Goal: Task Accomplishment & Management: Manage account settings

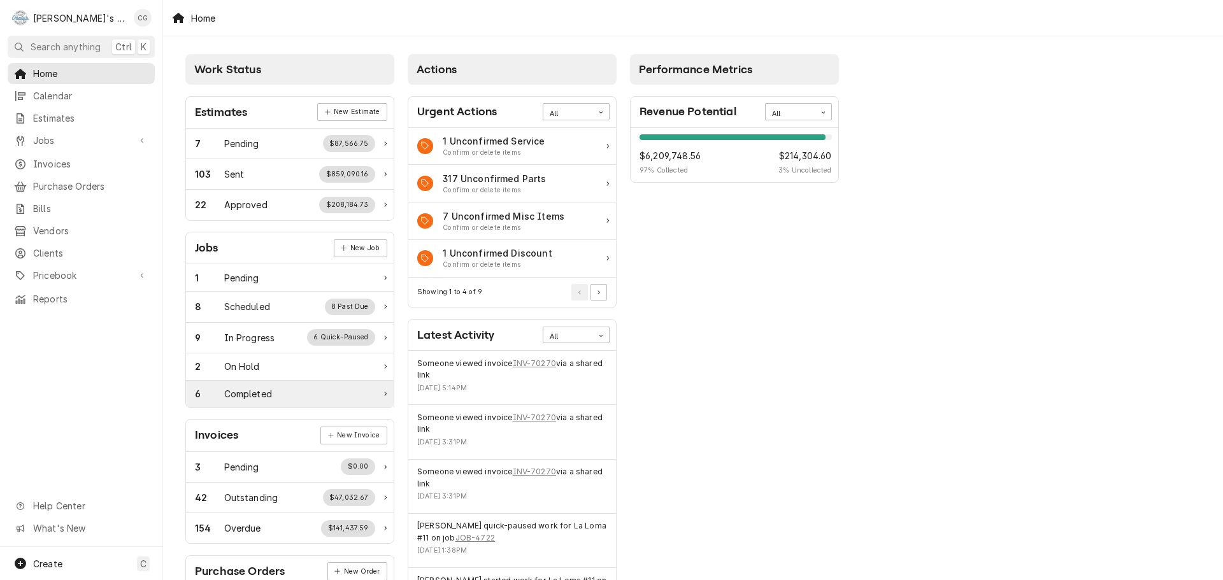
click at [260, 394] on div "Completed" at bounding box center [248, 393] width 48 height 13
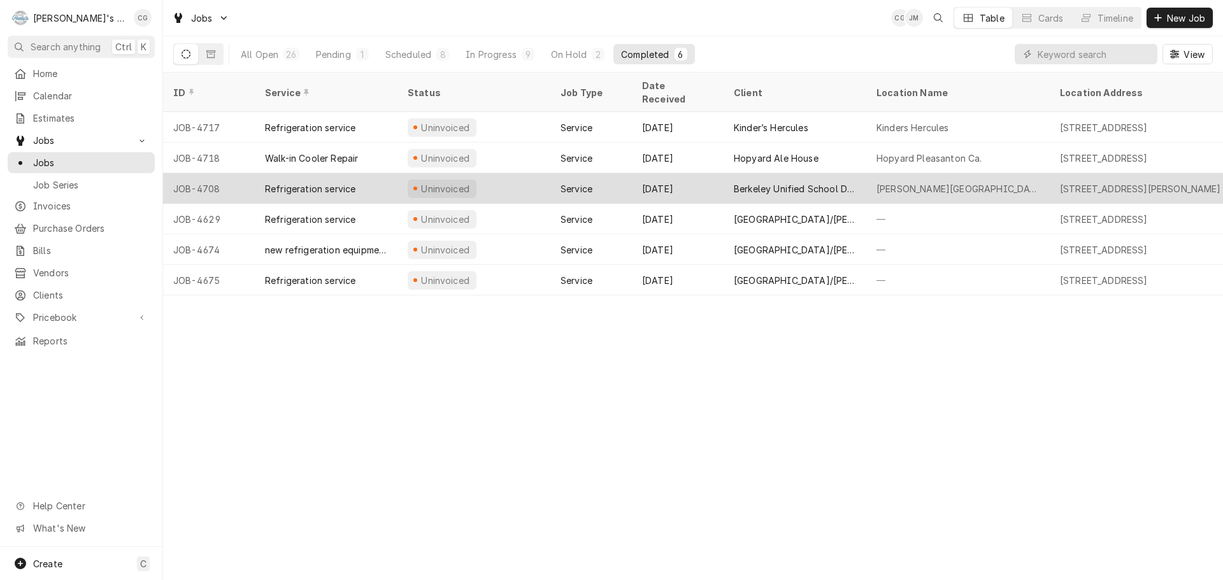
click at [936, 173] on div "Willard Middle School" at bounding box center [957, 188] width 183 height 31
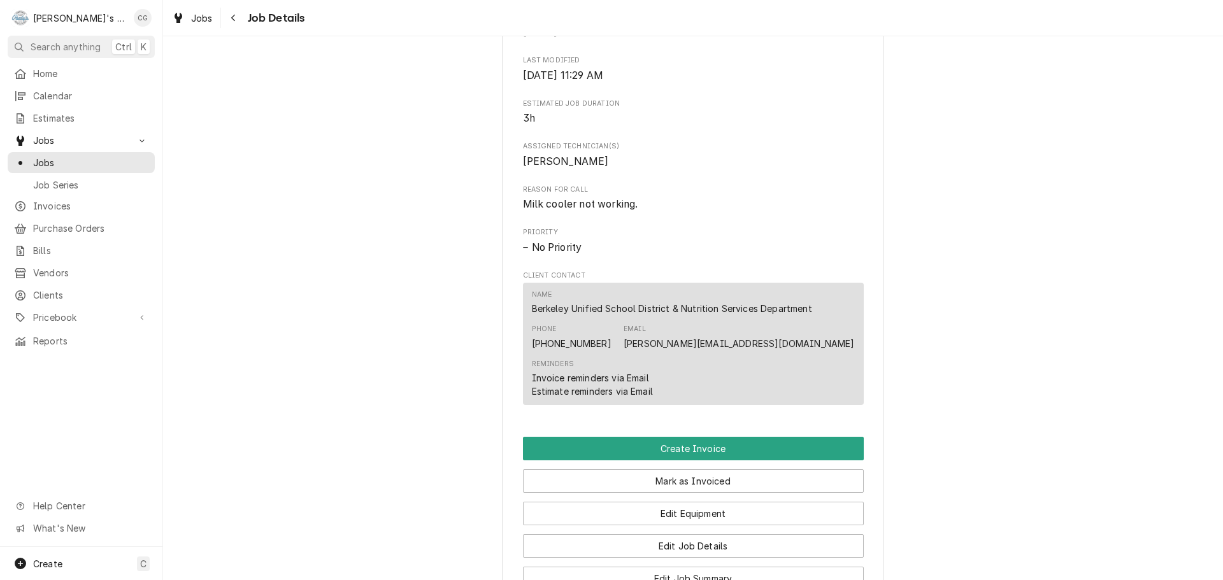
scroll to position [509, 0]
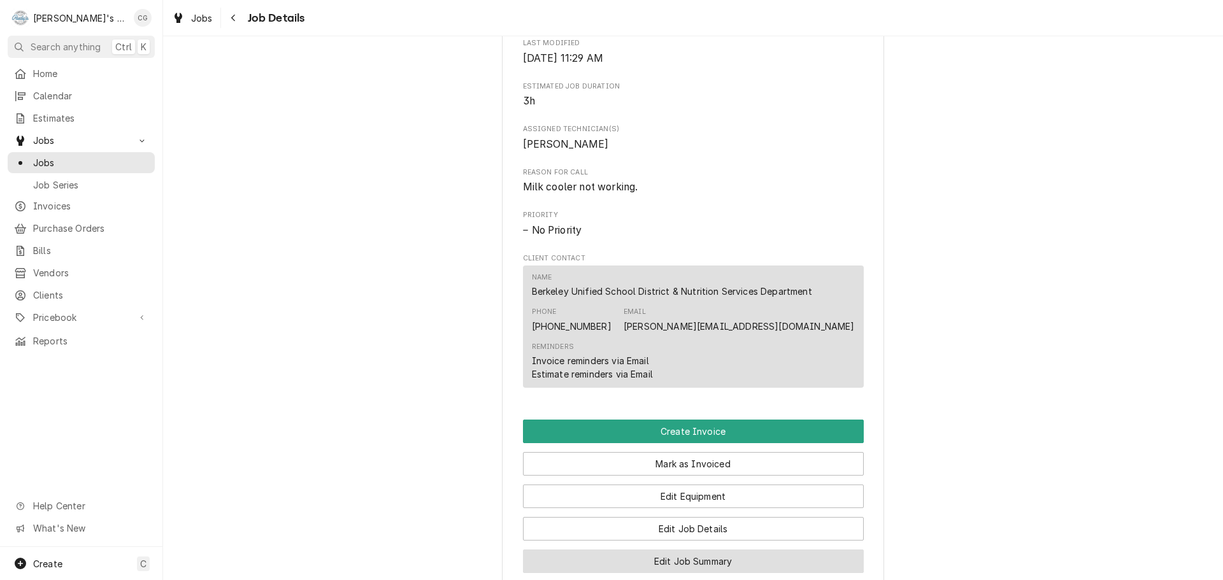
click at [733, 572] on button "Edit Job Summary" at bounding box center [693, 562] width 341 height 24
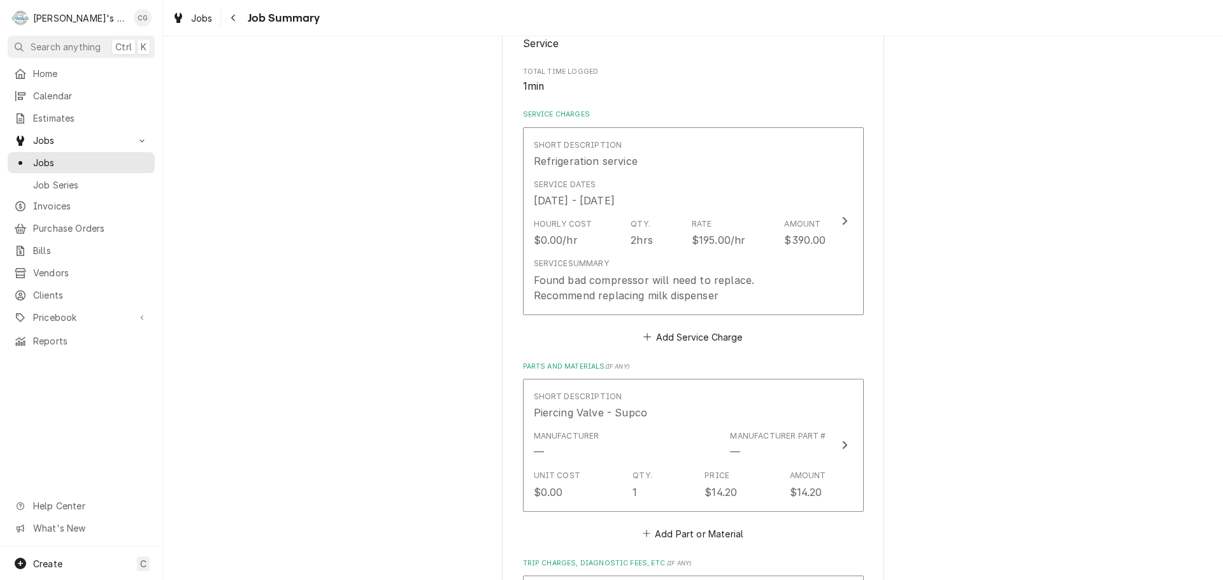
scroll to position [127, 0]
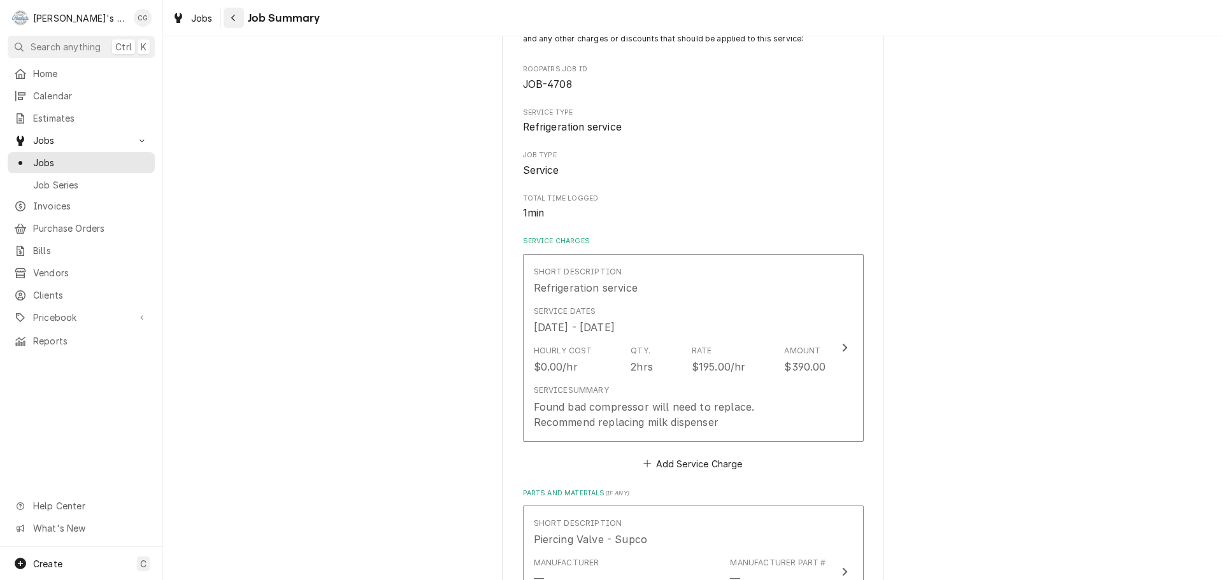
click at [237, 16] on div "Navigate back" at bounding box center [233, 17] width 13 height 13
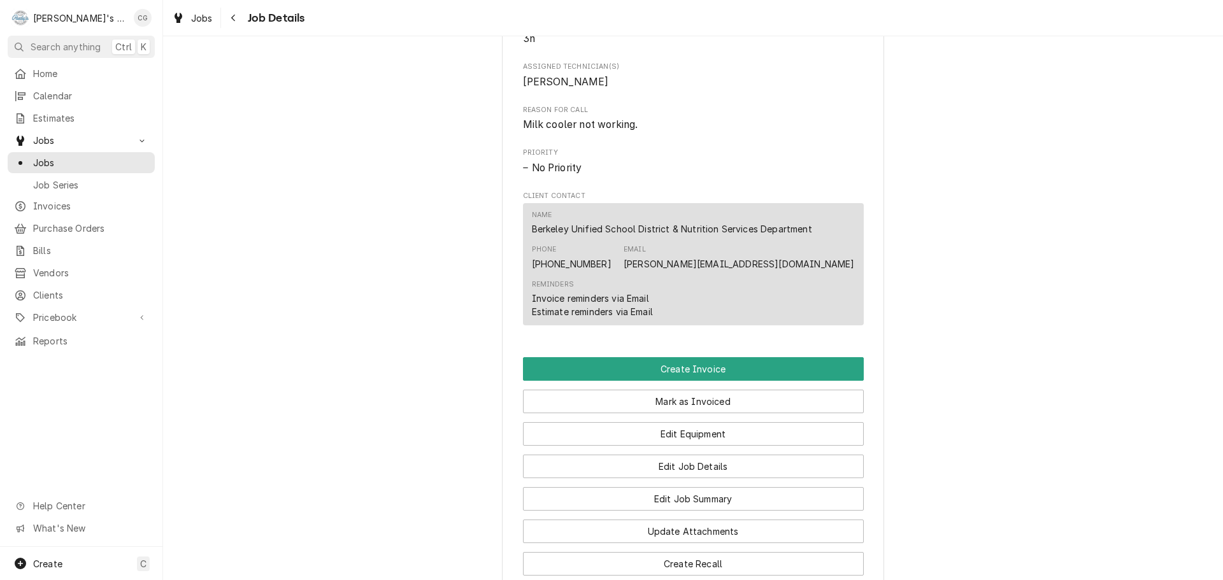
scroll to position [573, 0]
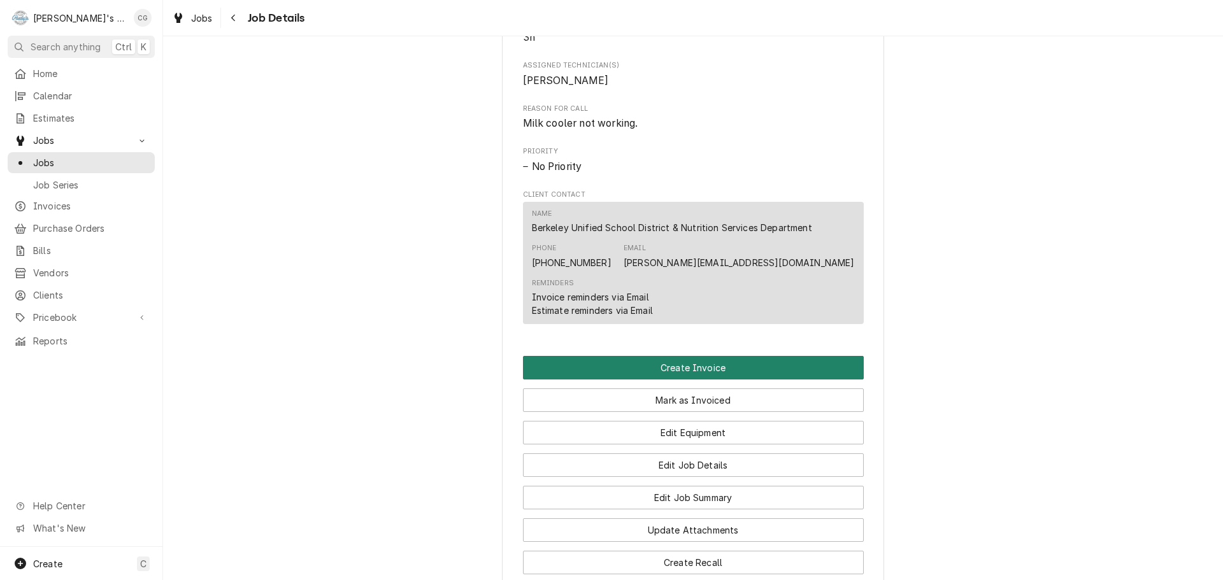
click at [784, 380] on button "Create Invoice" at bounding box center [693, 368] width 341 height 24
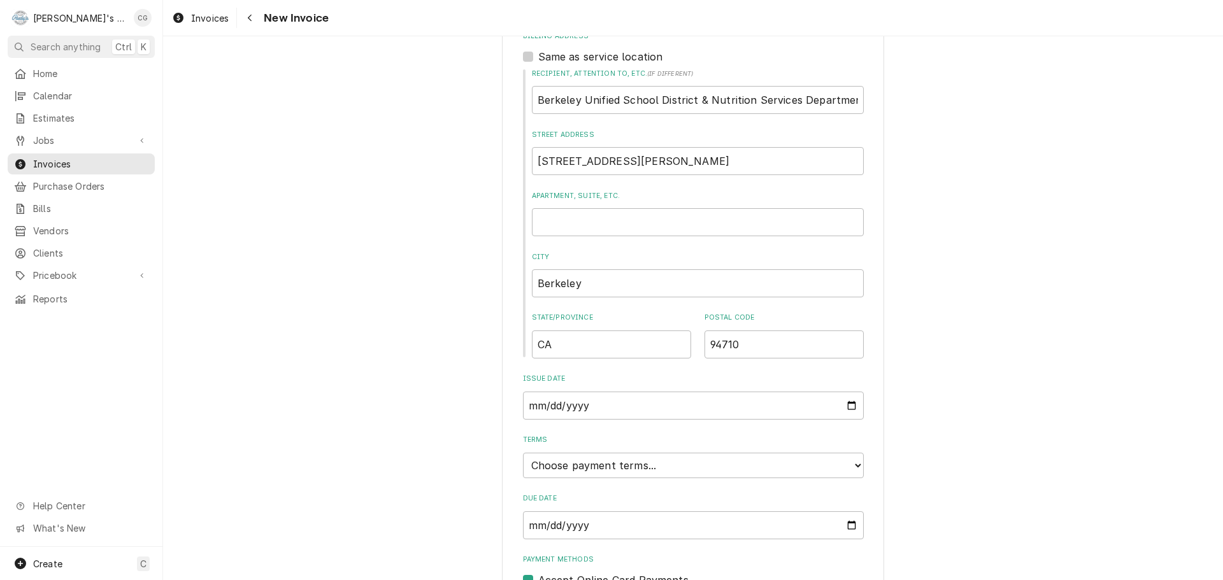
scroll to position [490, 0]
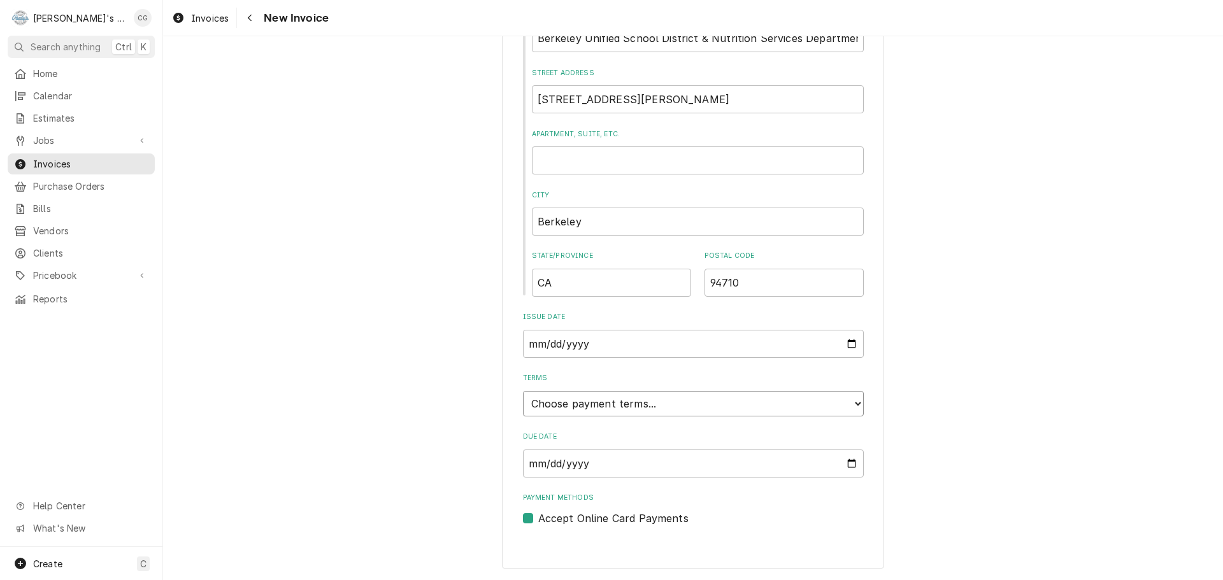
click at [781, 396] on select "Choose payment terms... Same Day Net 7 Net 14 Net 21 Net 30 Net 45 Net 60 Net 90" at bounding box center [693, 403] width 341 height 25
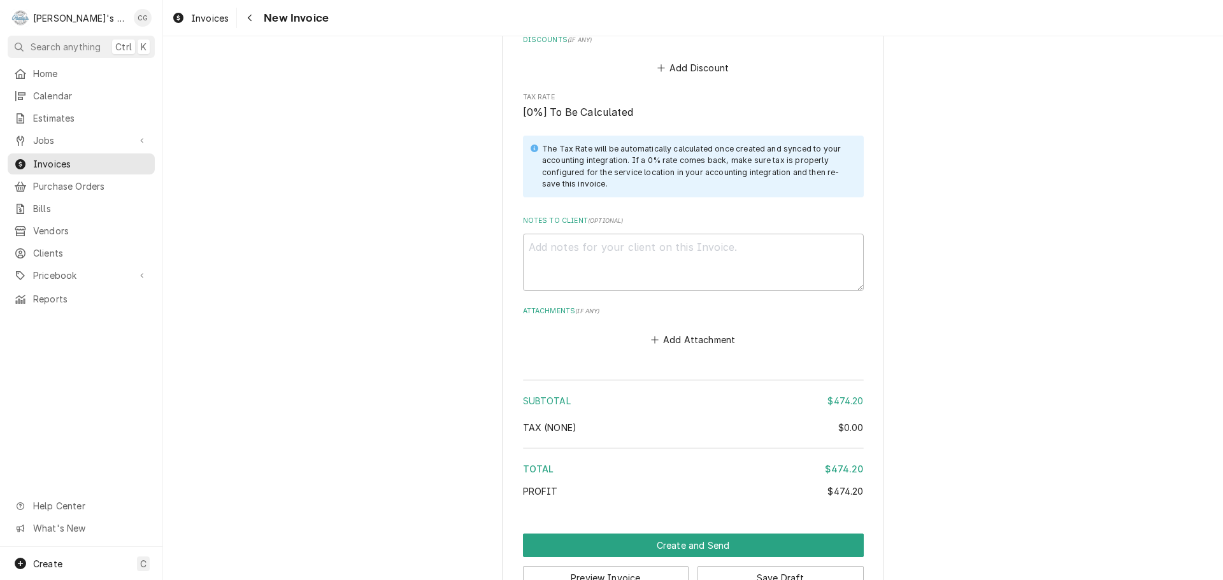
scroll to position [1800, 0]
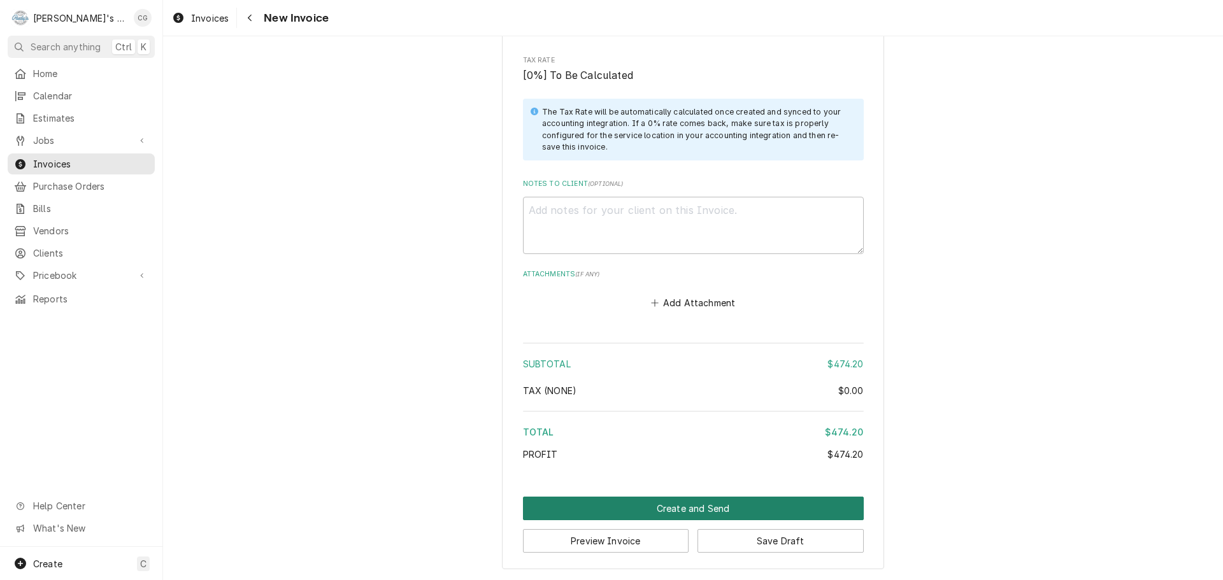
click at [702, 506] on button "Create and Send" at bounding box center [693, 509] width 341 height 24
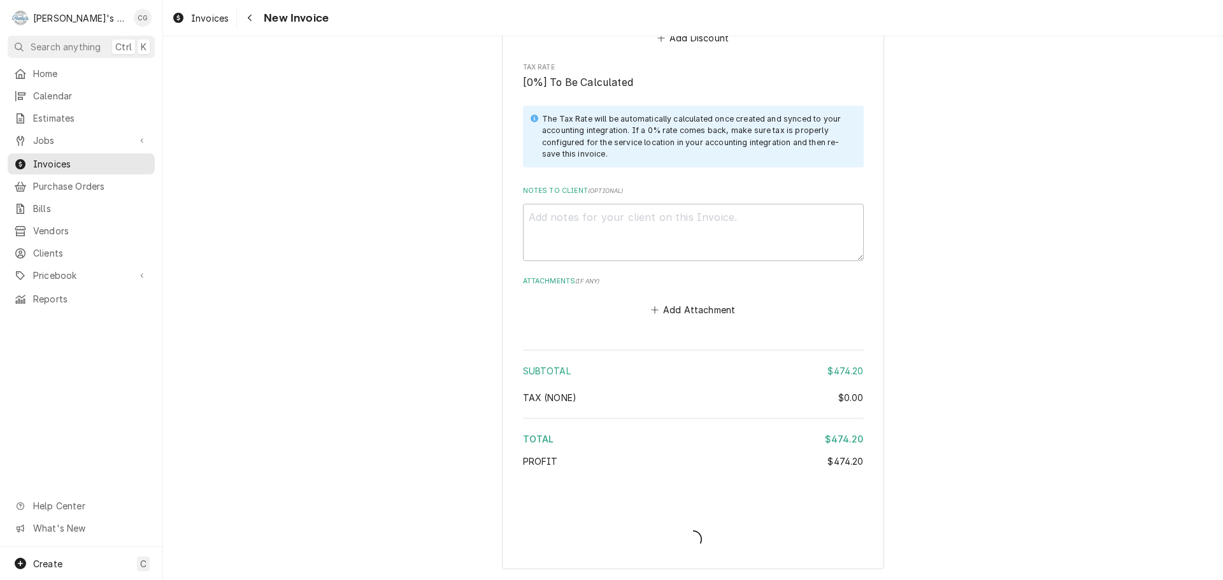
scroll to position [1793, 0]
type textarea "x"
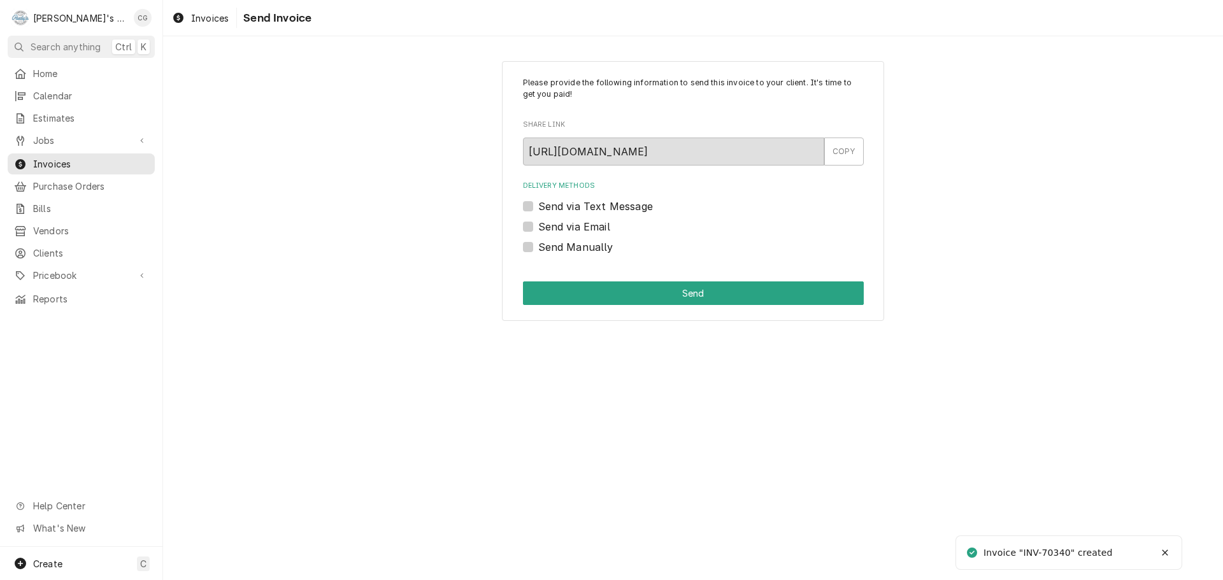
click at [534, 223] on div "Send via Email" at bounding box center [693, 226] width 341 height 15
click at [538, 229] on label "Send via Email" at bounding box center [574, 226] width 72 height 15
click at [538, 229] on input "Send via Email" at bounding box center [708, 233] width 341 height 28
checkbox input "true"
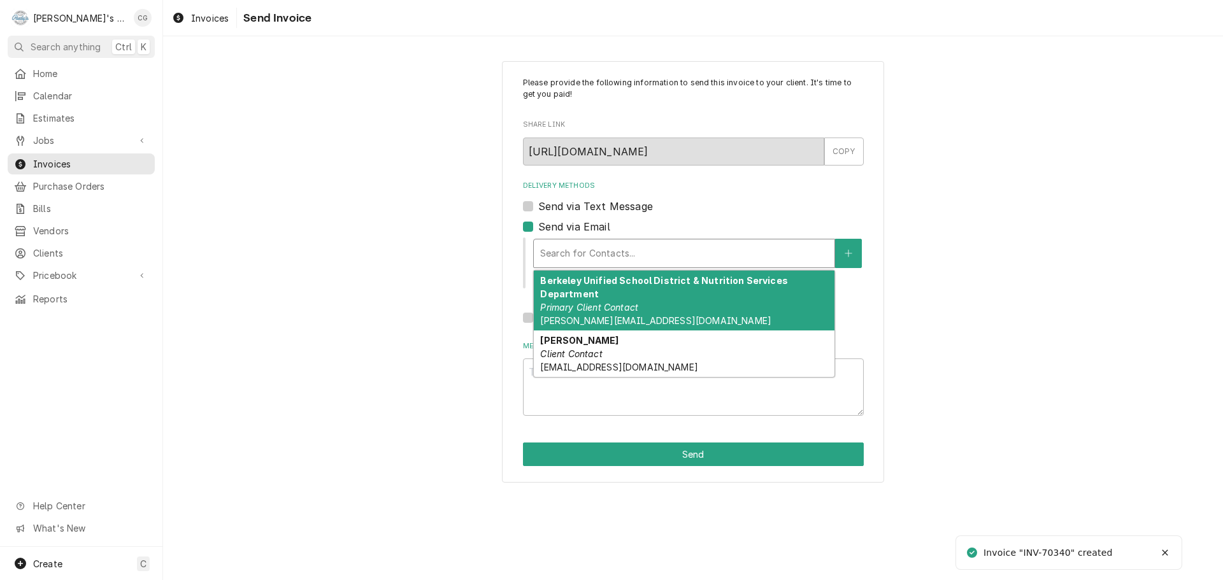
click at [578, 248] on div "Delivery Methods" at bounding box center [684, 253] width 288 height 23
click at [596, 301] on div "Berkeley Unified School District & Nutrition Services Department Primary Client…" at bounding box center [684, 301] width 301 height 60
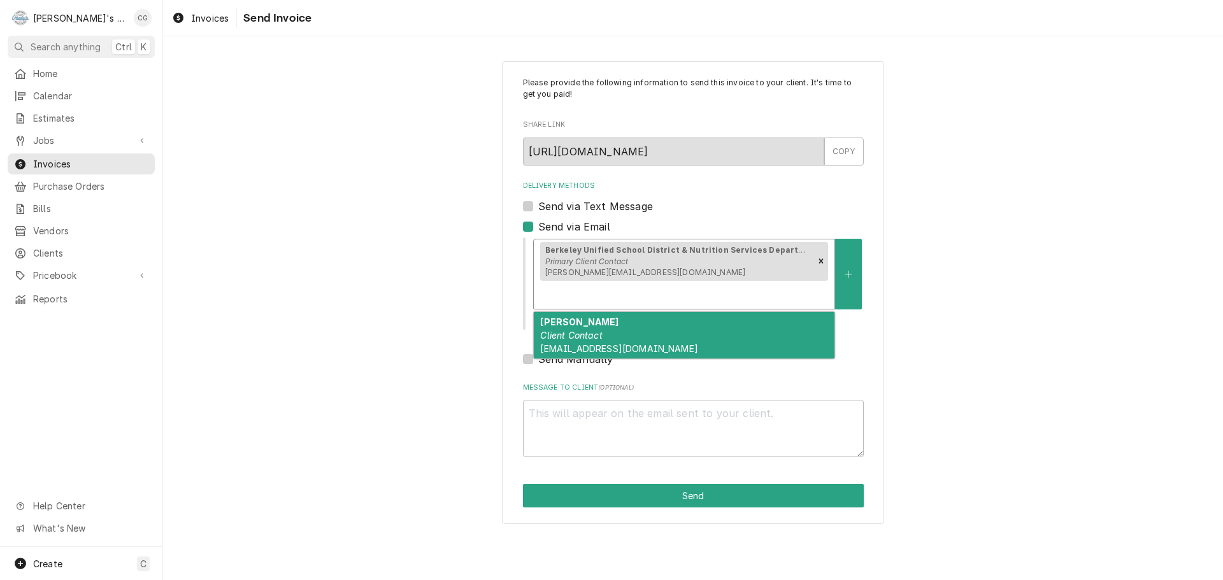
click at [815, 276] on div "Berkeley Unified School District & Nutrition Services Department Primary Client…" at bounding box center [684, 273] width 301 height 69
click at [740, 324] on div "Richard Hannan Client Contact richhannan@berkeley.net" at bounding box center [684, 335] width 301 height 46
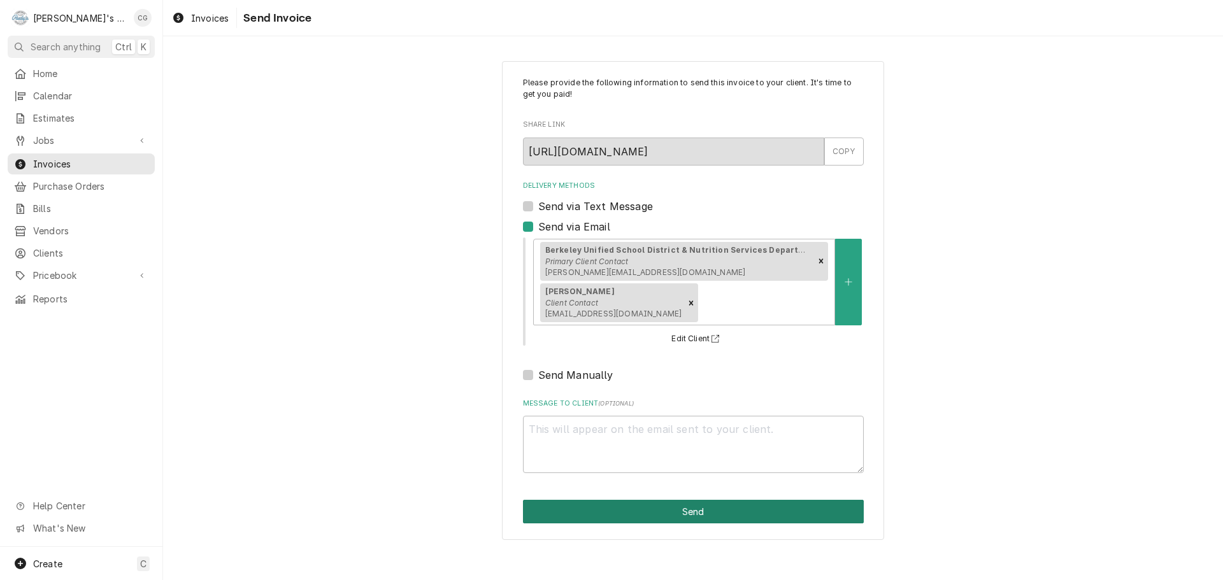
drag, startPoint x: 725, startPoint y: 509, endPoint x: 702, endPoint y: 506, distance: 22.5
click at [722, 509] on button "Send" at bounding box center [693, 512] width 341 height 24
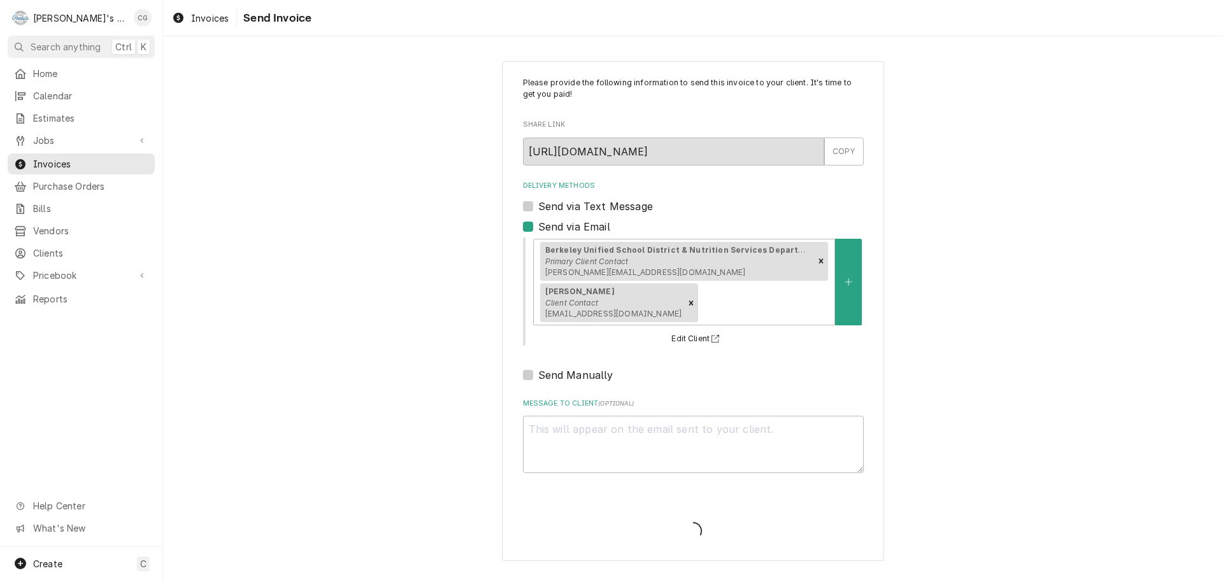
type textarea "x"
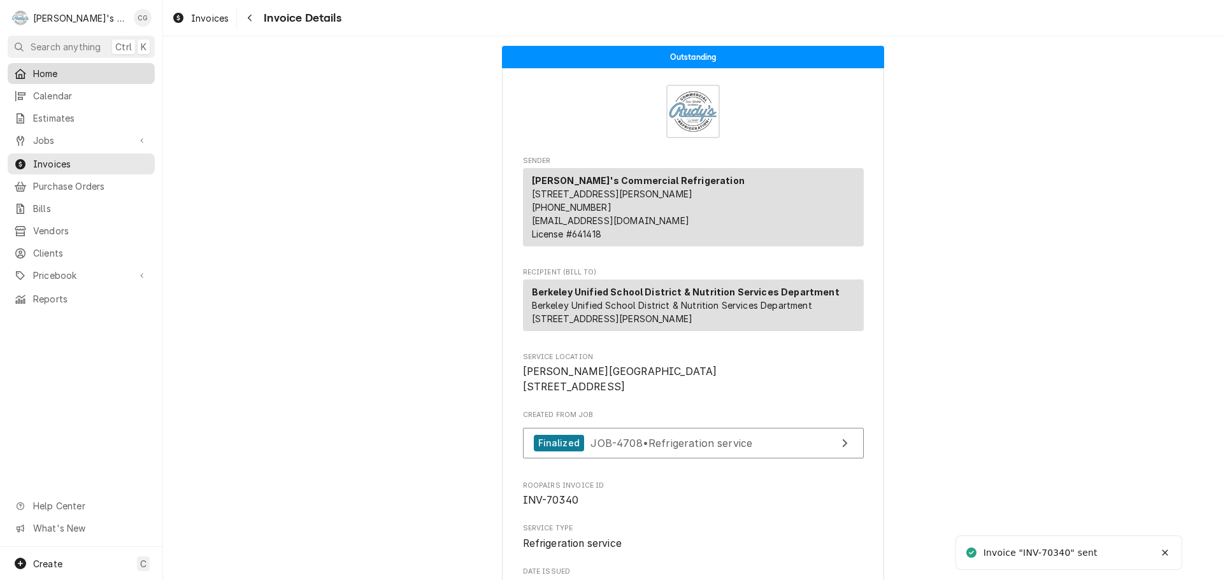
drag, startPoint x: 0, startPoint y: 0, endPoint x: 79, endPoint y: 69, distance: 105.1
click at [79, 69] on span "Home" at bounding box center [90, 73] width 115 height 13
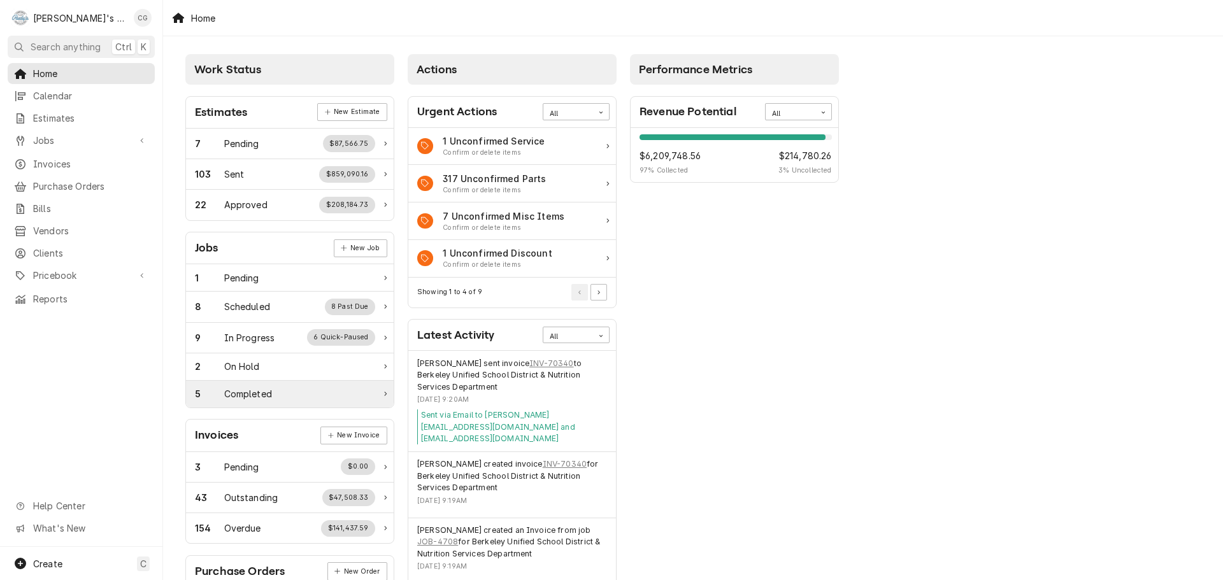
click at [257, 396] on div "Completed" at bounding box center [248, 393] width 48 height 13
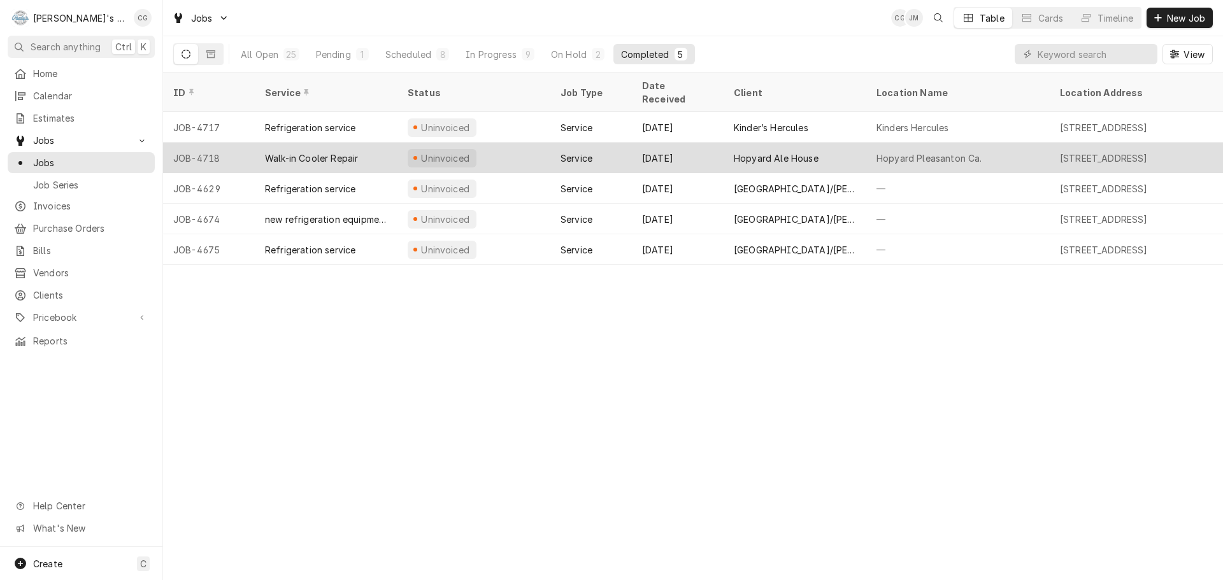
click at [797, 152] on div "Hopyard Ale House" at bounding box center [776, 158] width 85 height 13
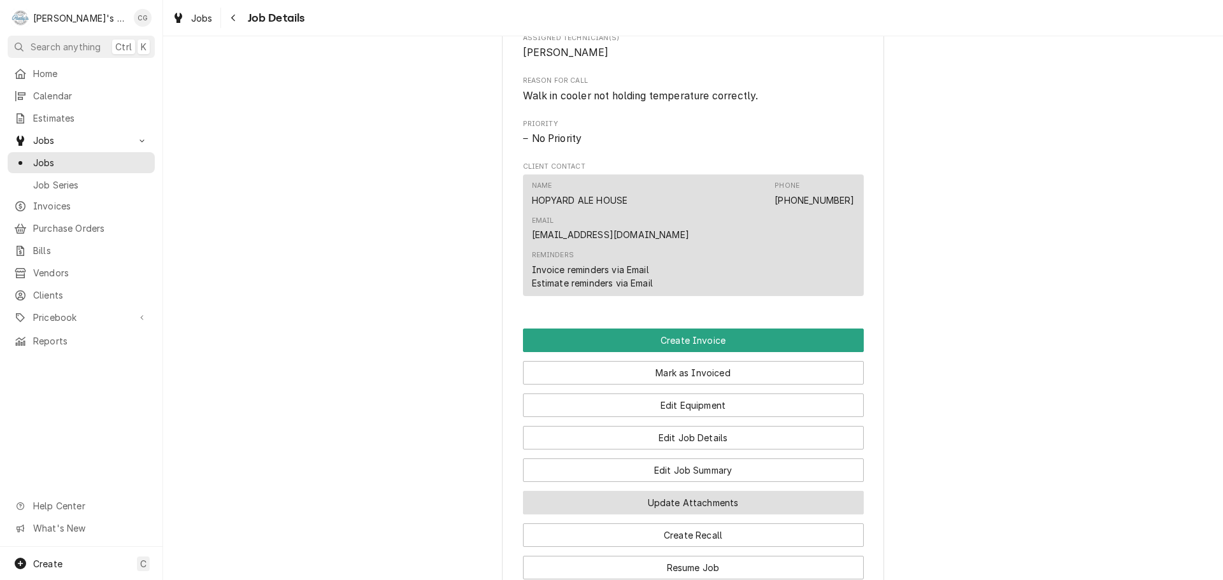
scroll to position [637, 0]
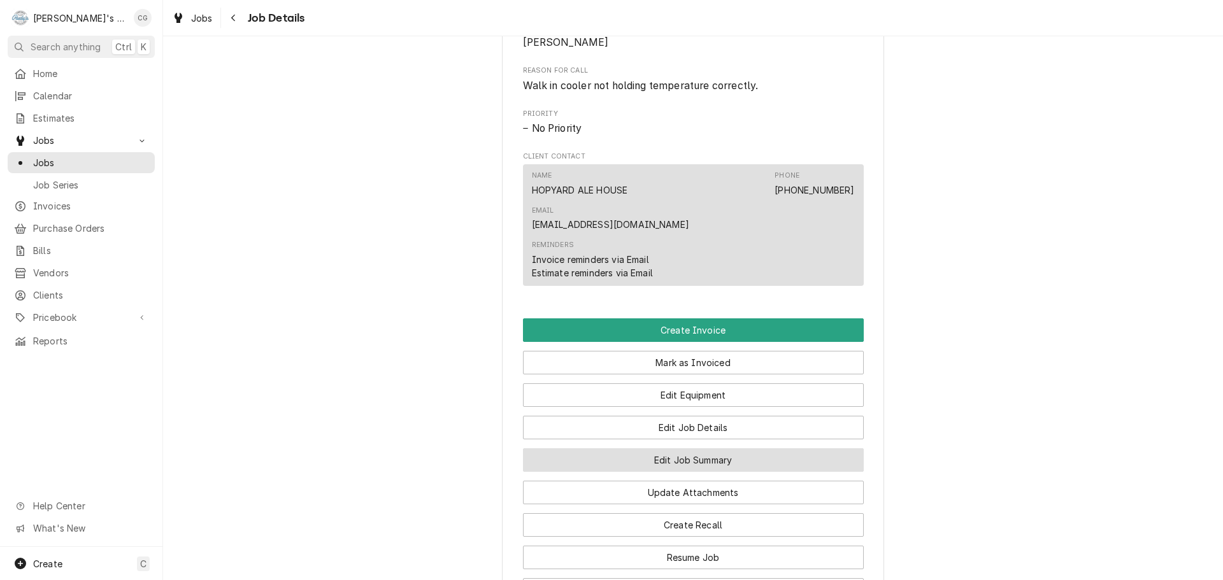
click at [712, 448] on button "Edit Job Summary" at bounding box center [693, 460] width 341 height 24
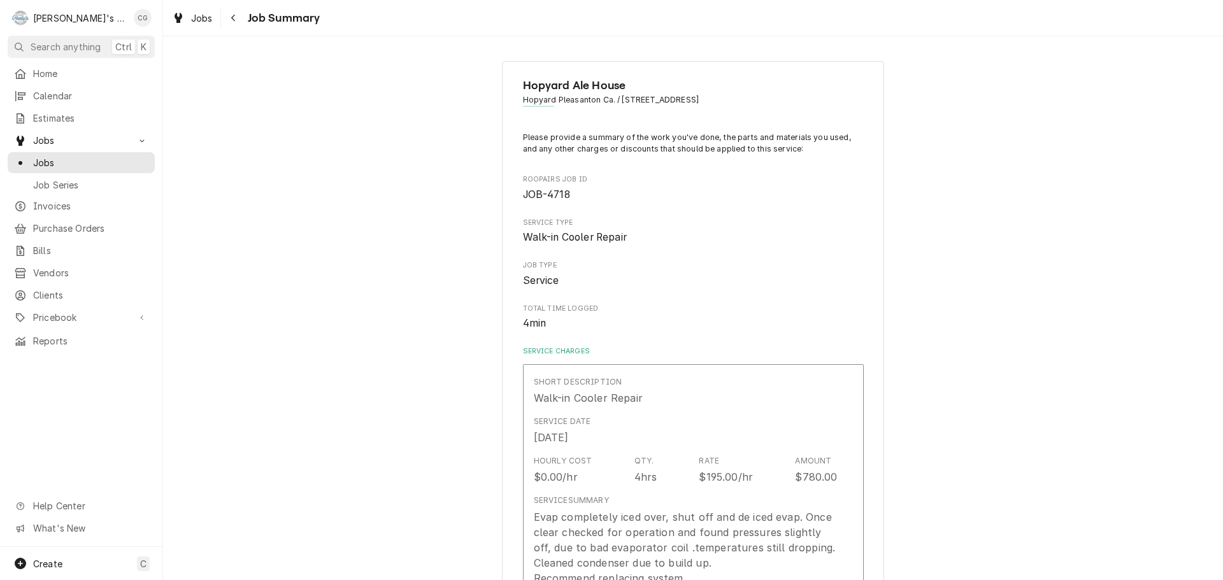
type textarea "x"
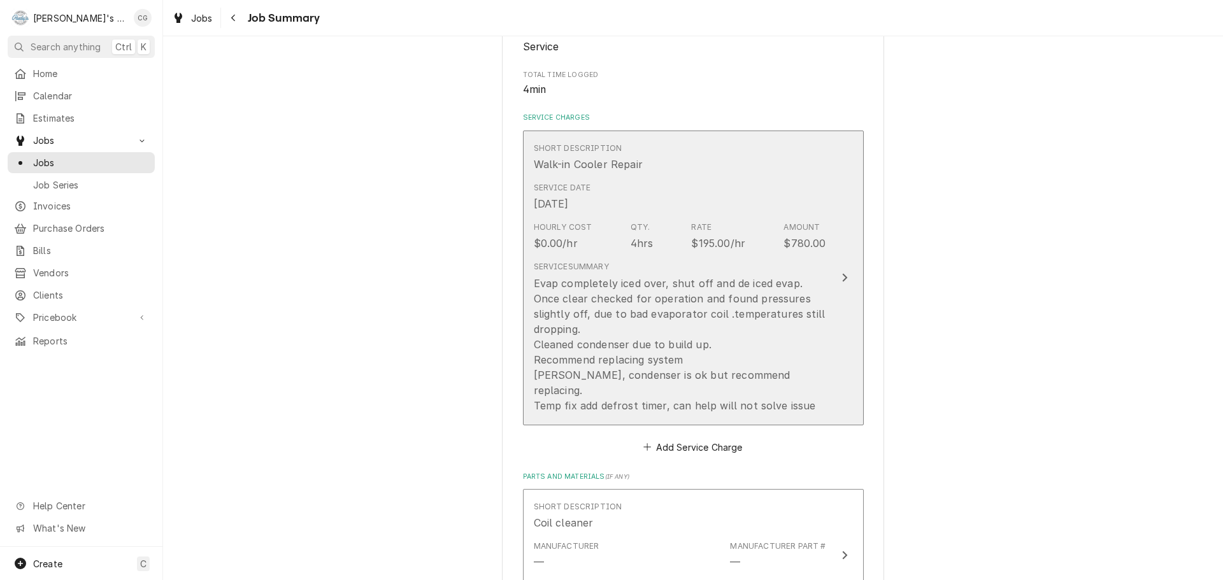
scroll to position [255, 0]
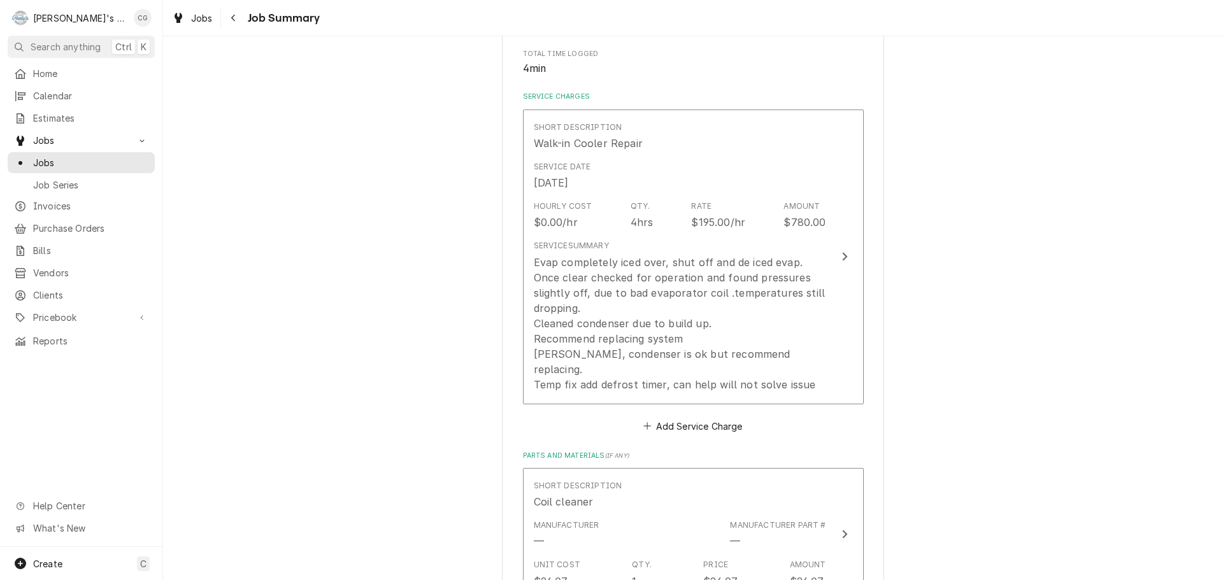
click at [1020, 275] on div "Hopyard Ale House Hopyard Pleasanton Ca. / 3015 Hopyard Rd, Pleasanton, CA 9458…" at bounding box center [693, 455] width 1060 height 1320
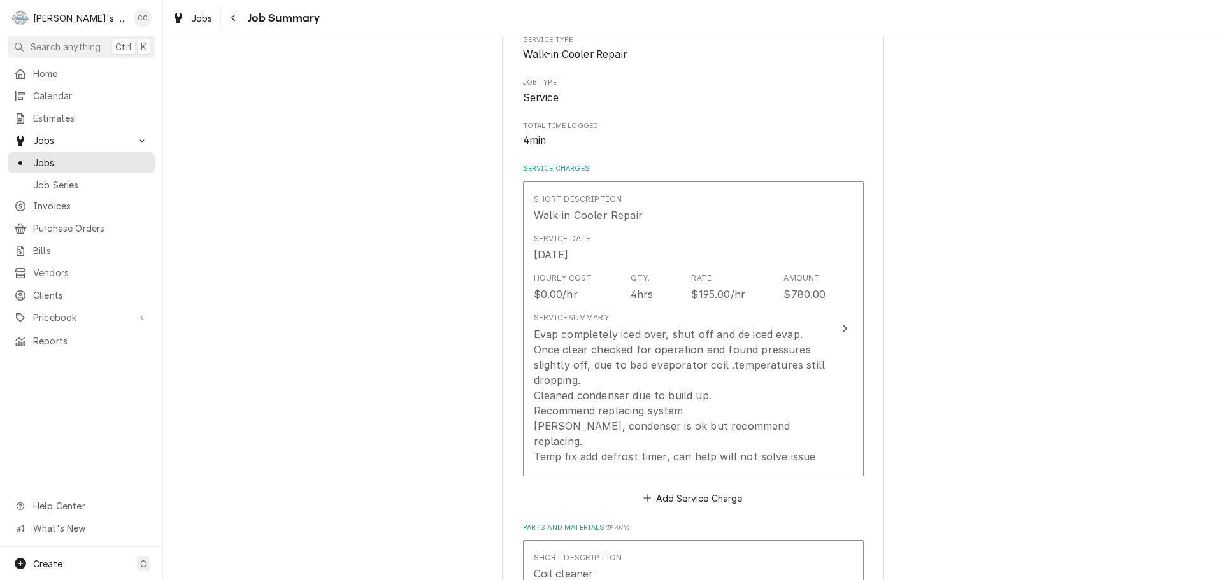
scroll to position [0, 0]
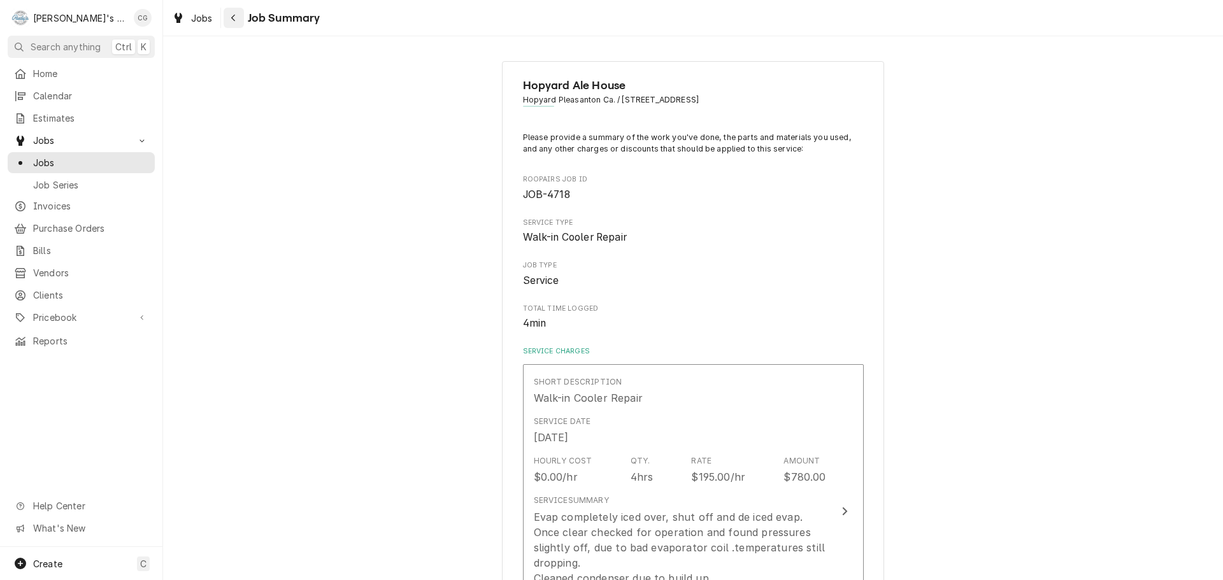
click at [231, 14] on icon "Navigate back" at bounding box center [234, 17] width 6 height 9
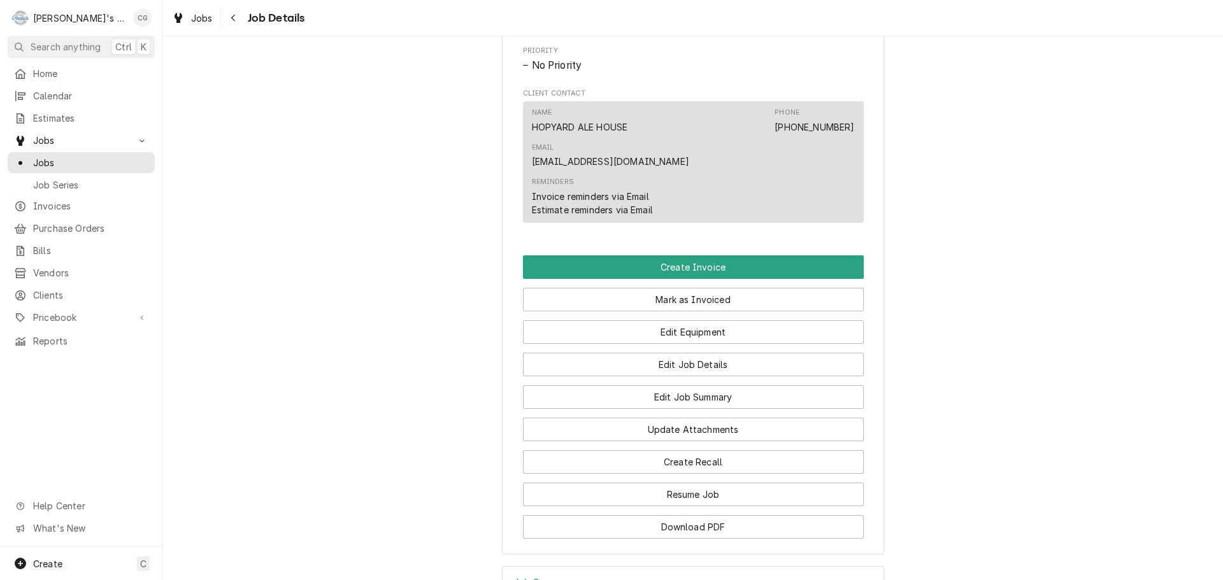
scroll to position [701, 0]
click at [773, 255] on button "Create Invoice" at bounding box center [693, 267] width 341 height 24
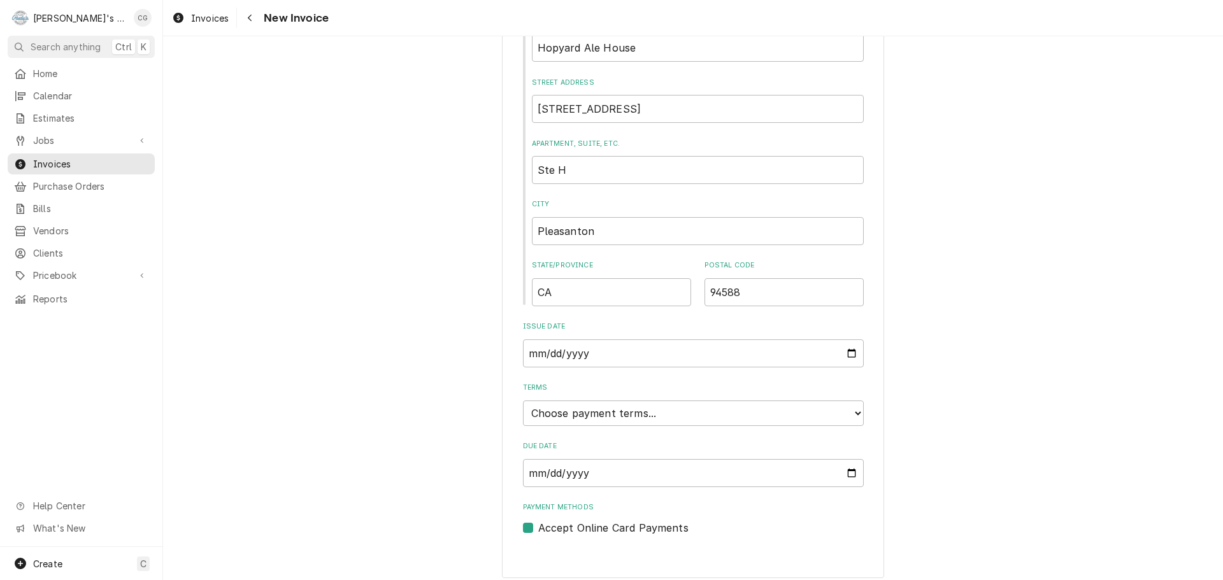
scroll to position [533, 0]
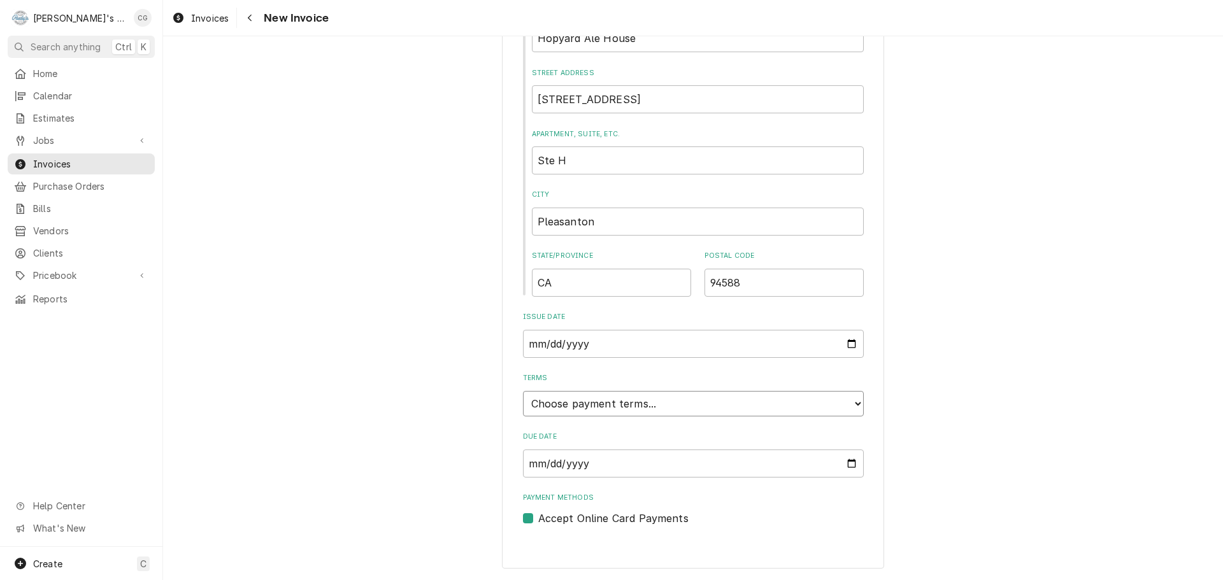
click at [674, 403] on select "Choose payment terms... Same Day Net 7 Net 14 Net 21 Net 30 Net 45 Net 60 Net 90" at bounding box center [693, 403] width 341 height 25
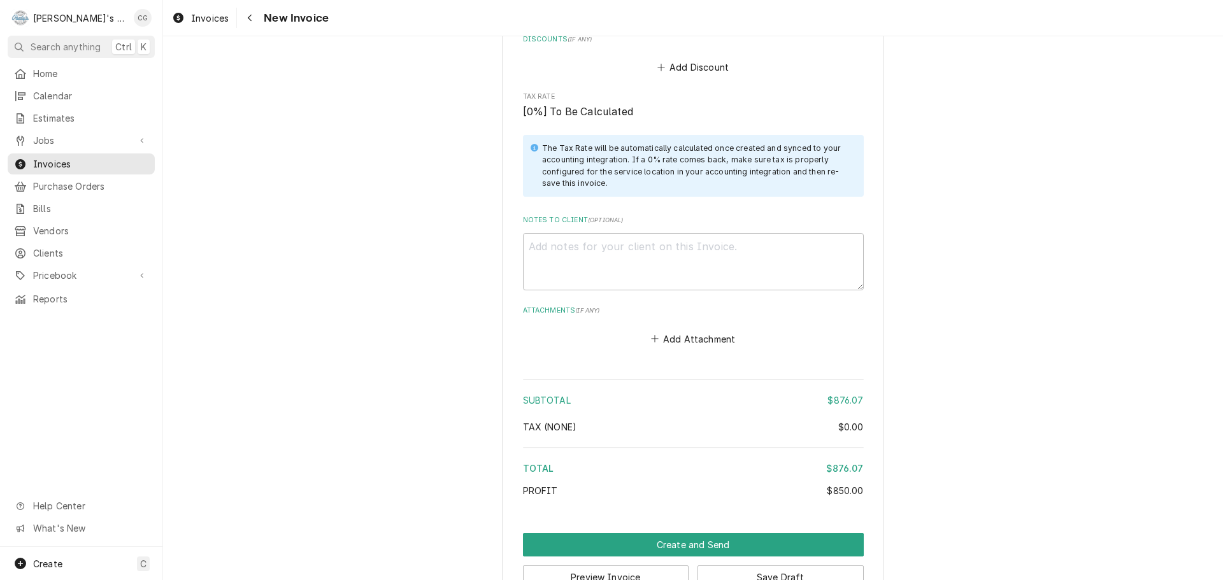
scroll to position [1920, 0]
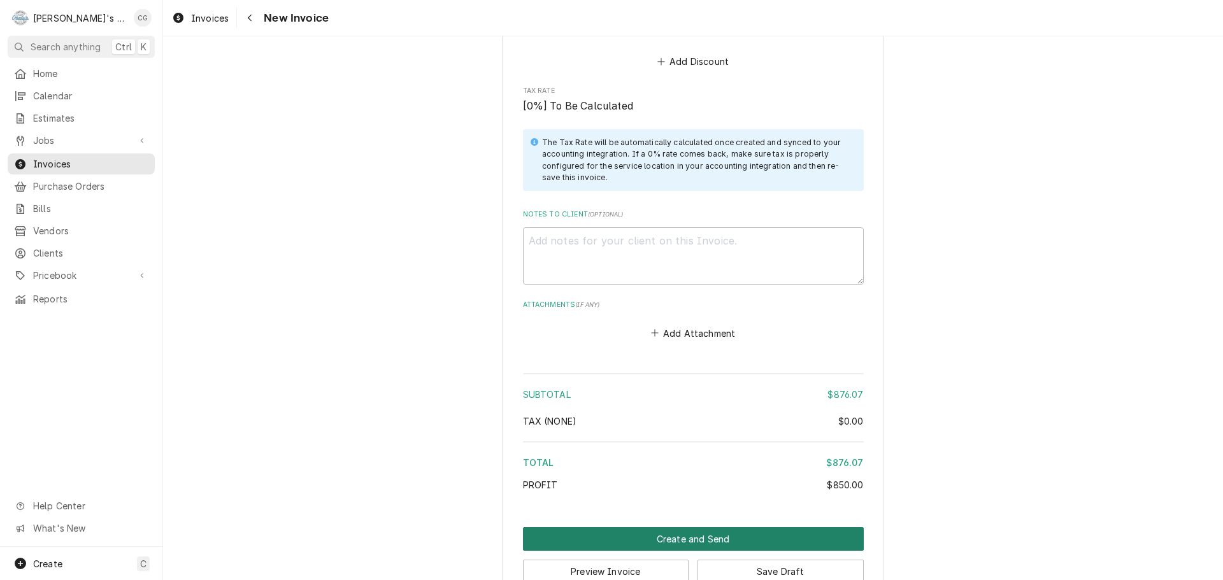
click at [722, 527] on button "Create and Send" at bounding box center [693, 539] width 341 height 24
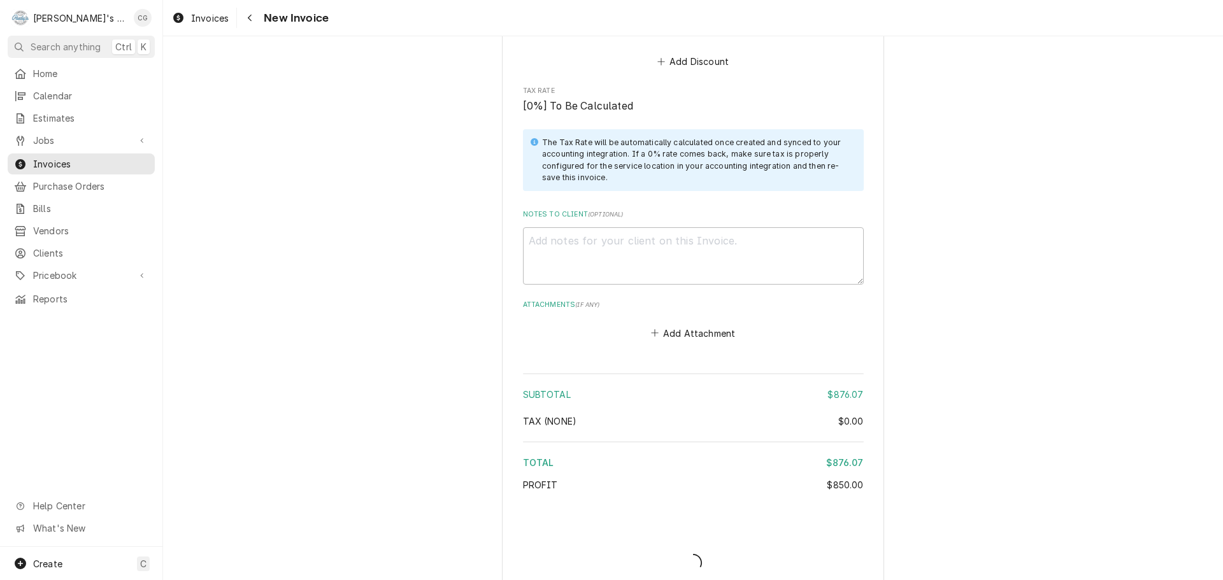
scroll to position [1913, 0]
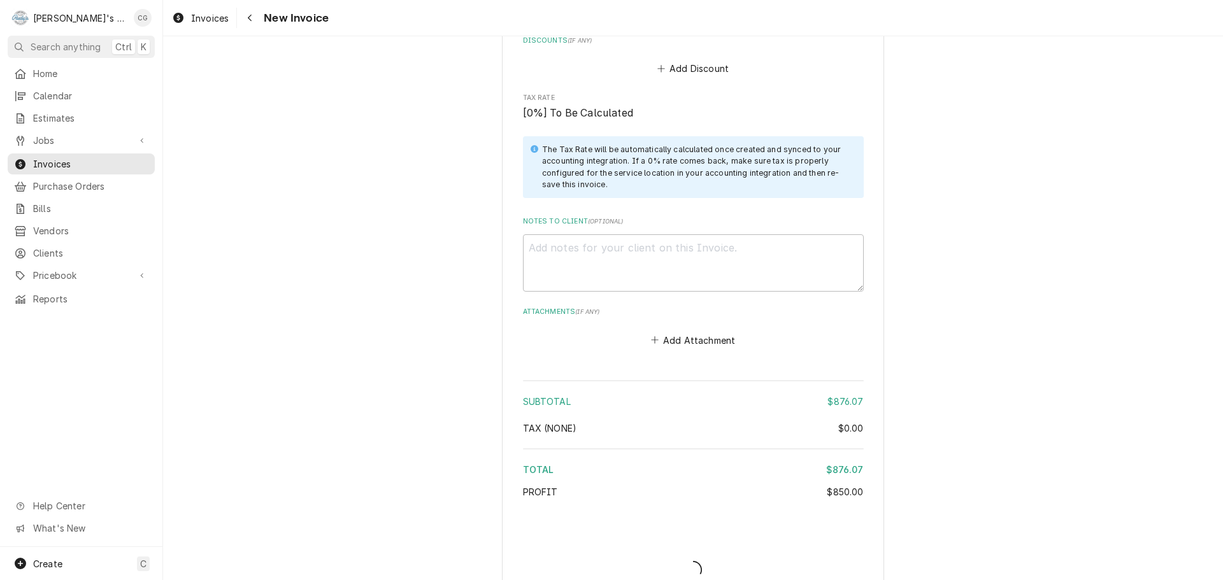
type textarea "x"
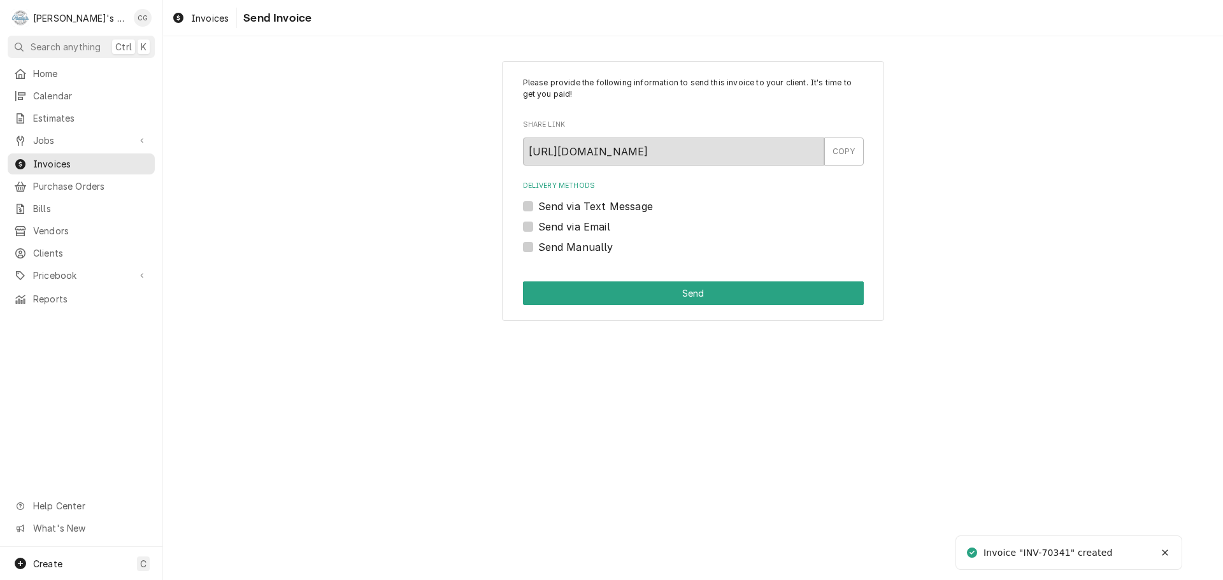
click at [538, 229] on label "Send via Email" at bounding box center [574, 226] width 72 height 15
click at [538, 229] on input "Send via Email" at bounding box center [708, 233] width 341 height 28
checkbox input "true"
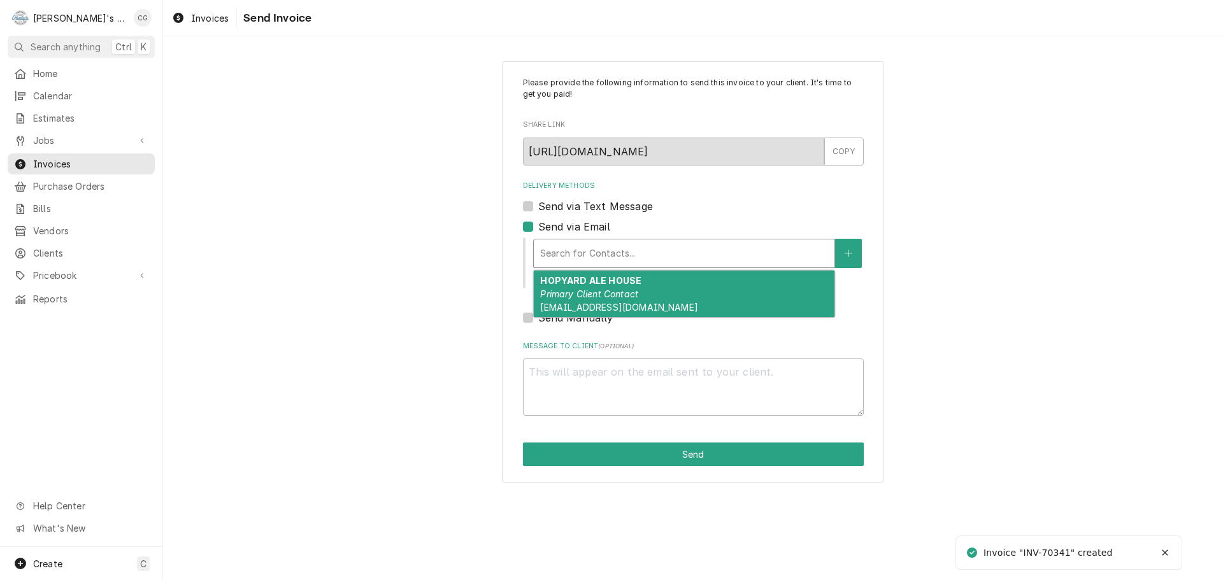
click at [609, 251] on div "Delivery Methods" at bounding box center [684, 253] width 288 height 23
click at [626, 304] on span "pleasanton@hopyard.com" at bounding box center [618, 307] width 157 height 11
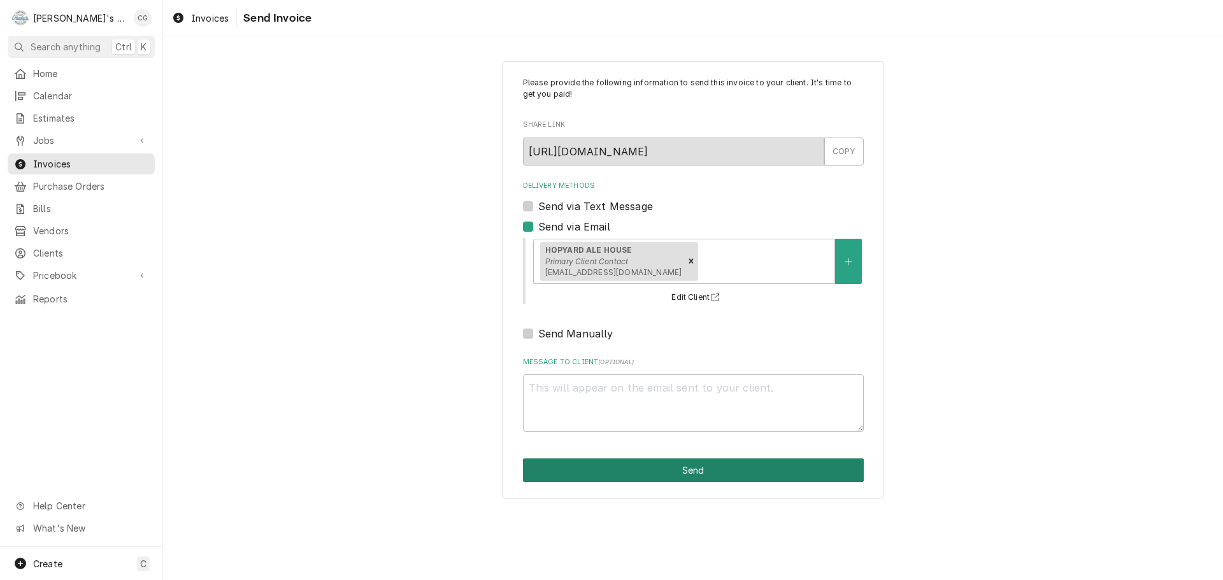
click at [680, 467] on button "Send" at bounding box center [693, 471] width 341 height 24
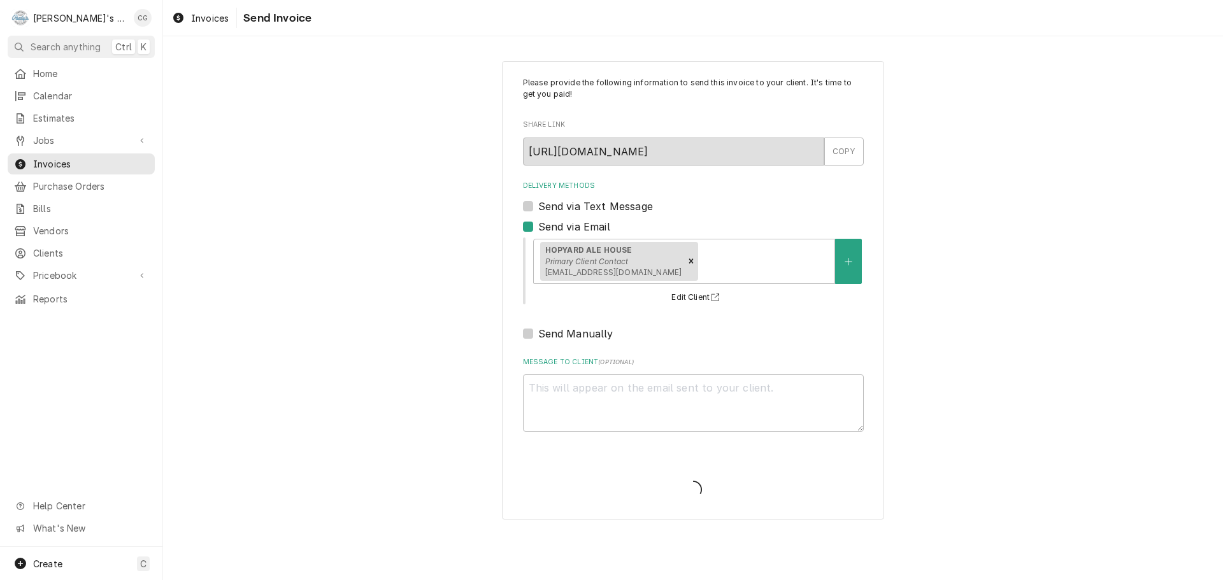
type textarea "x"
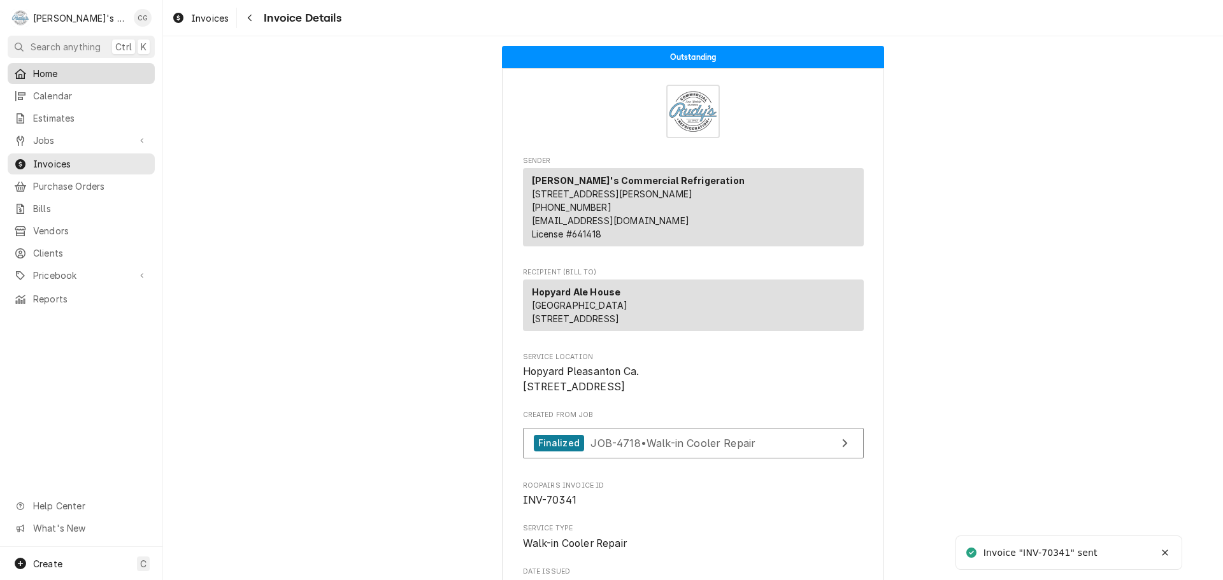
click at [94, 67] on span "Home" at bounding box center [90, 73] width 115 height 13
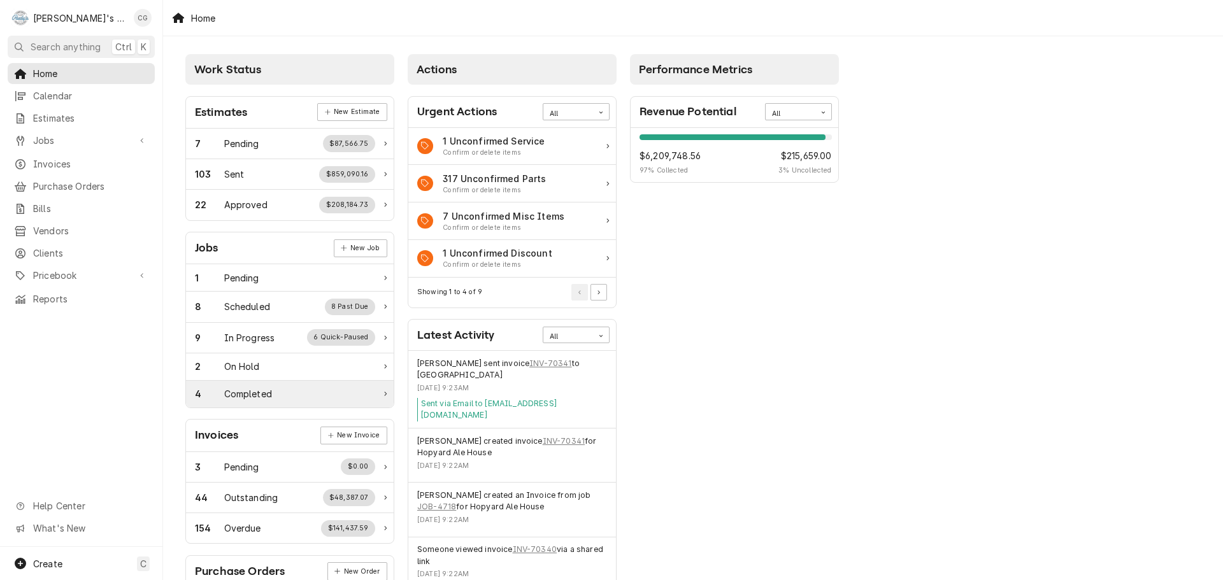
click at [272, 392] on div "4 Completed" at bounding box center [285, 393] width 180 height 13
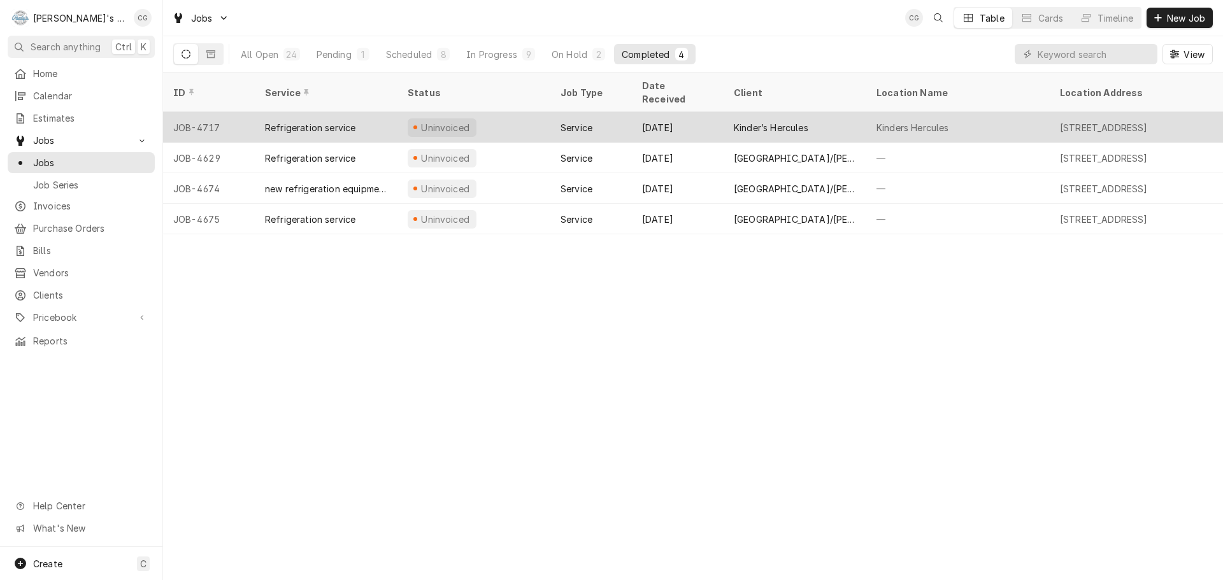
click at [844, 118] on div "Kinder’s Hercules" at bounding box center [794, 127] width 143 height 31
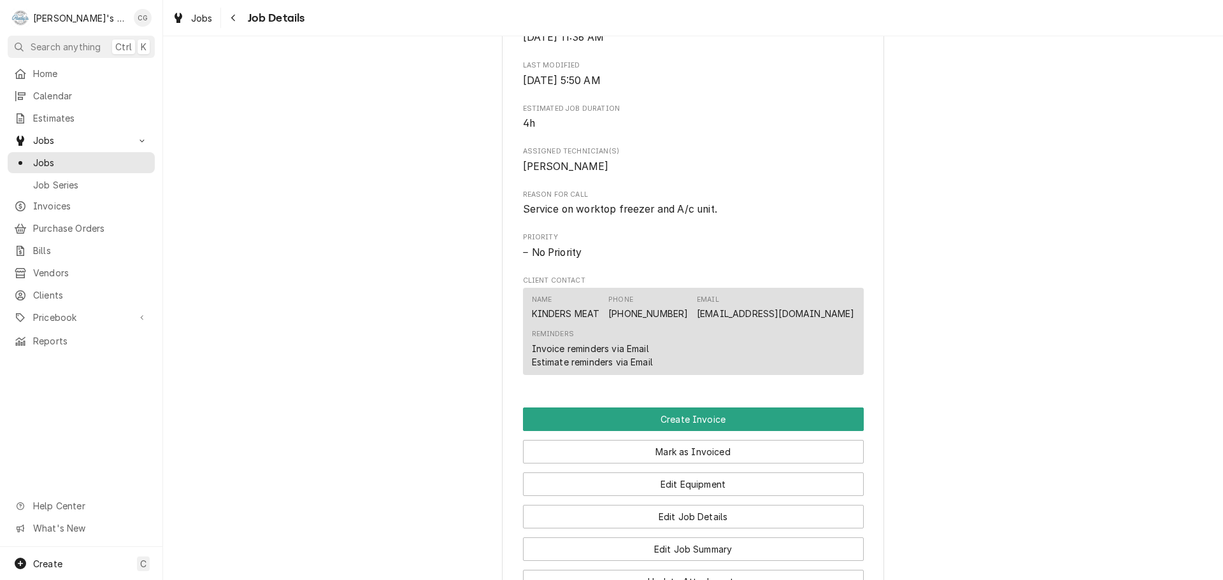
scroll to position [509, 0]
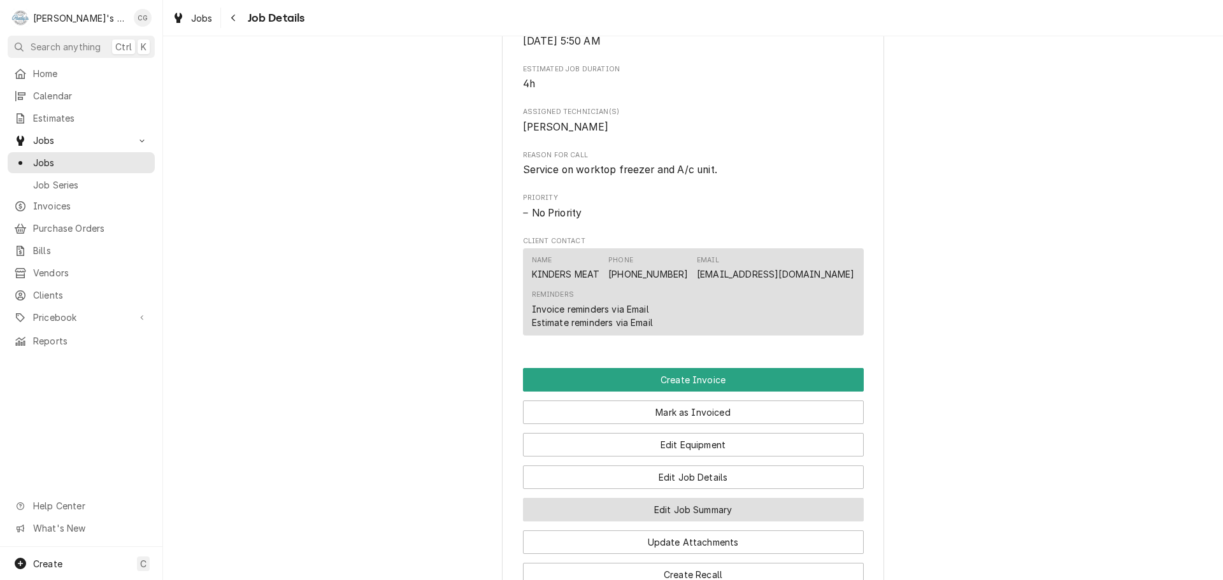
click at [707, 522] on button "Edit Job Summary" at bounding box center [693, 510] width 341 height 24
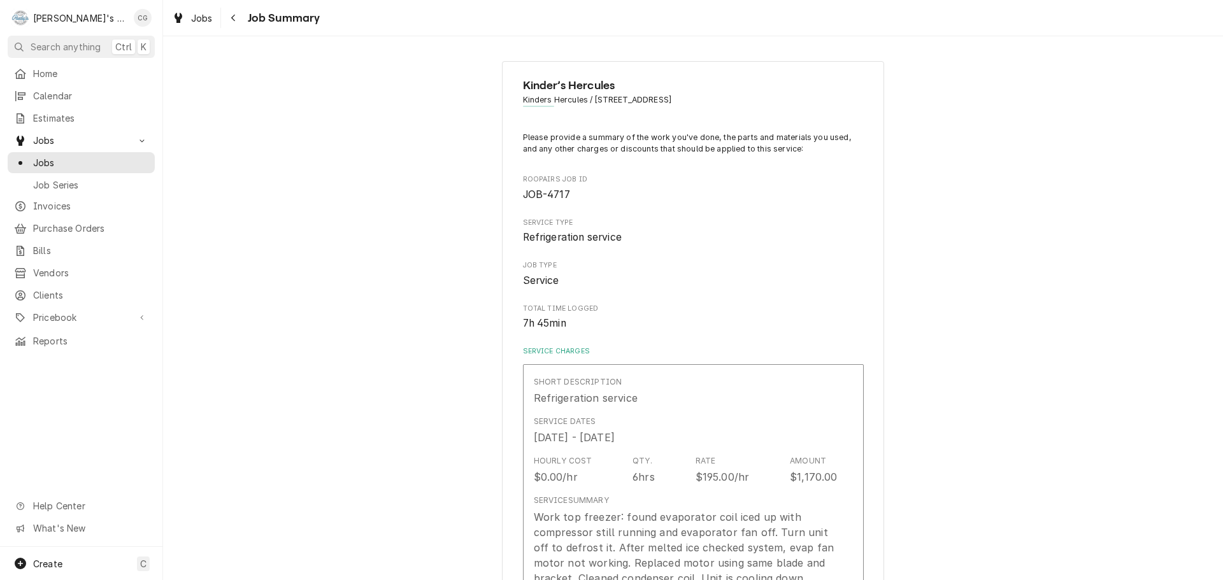
type textarea "x"
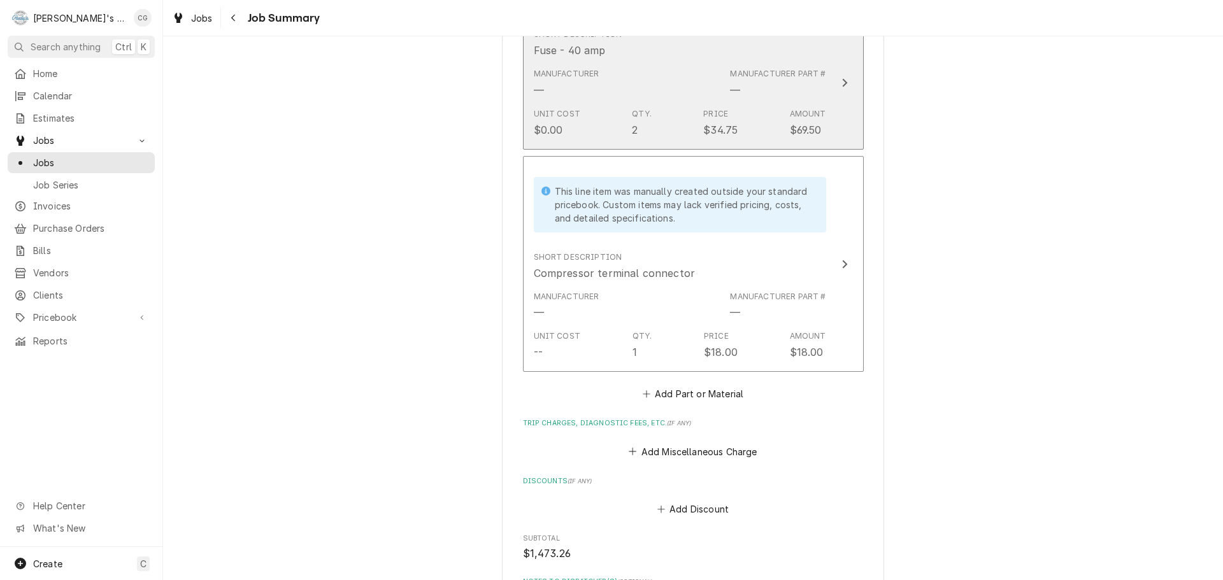
scroll to position [1146, 0]
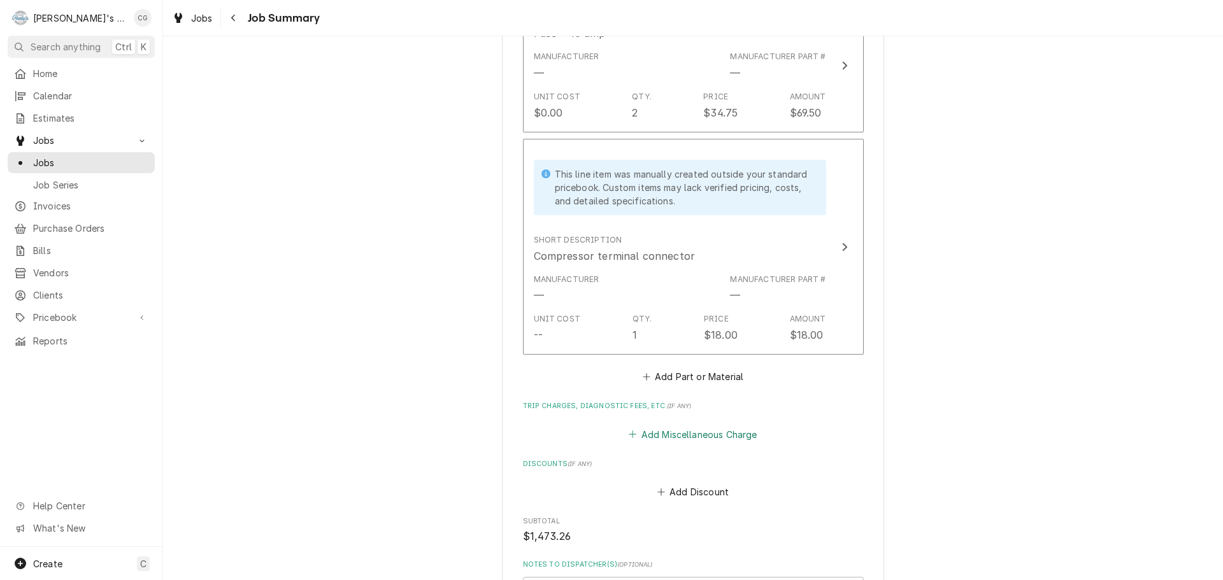
click at [742, 425] on button "Add Miscellaneous Charge" at bounding box center [693, 434] width 132 height 18
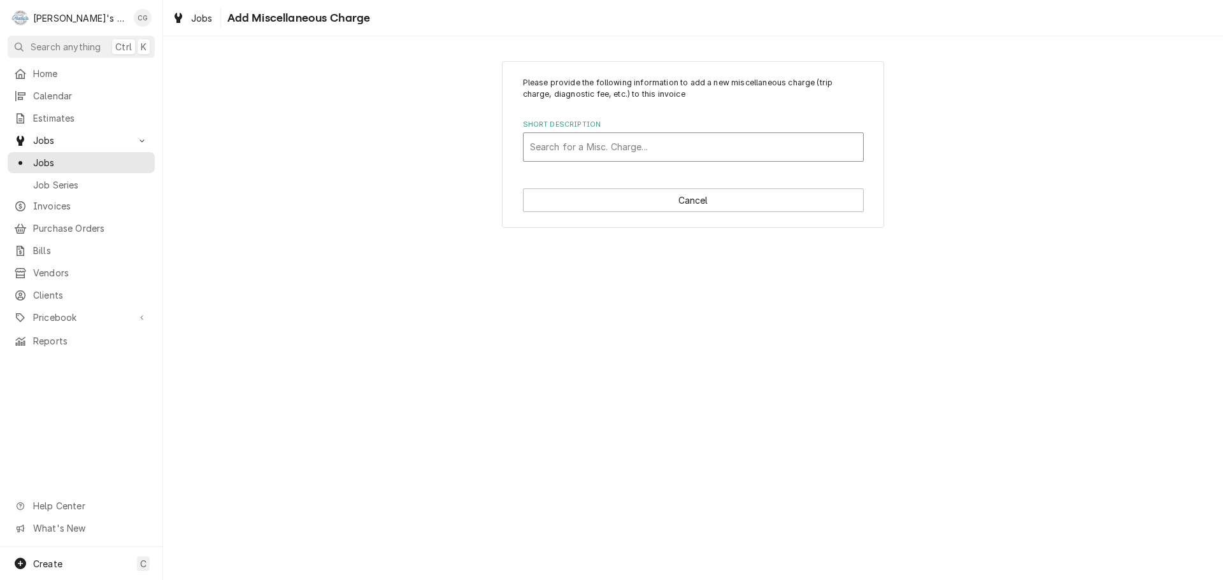
click at [684, 155] on html "R Rudy's Commercial Refrigeration CG Search anything Ctrl K Home Calendar Estim…" at bounding box center [611, 290] width 1223 height 580
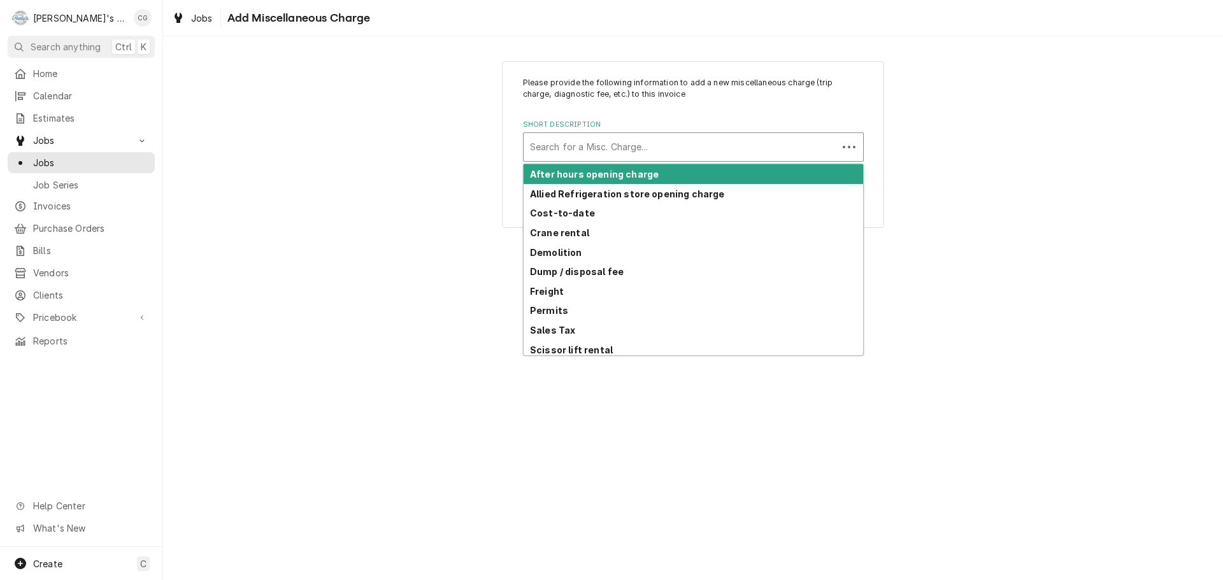
click at [684, 152] on div "Short Description" at bounding box center [680, 147] width 301 height 23
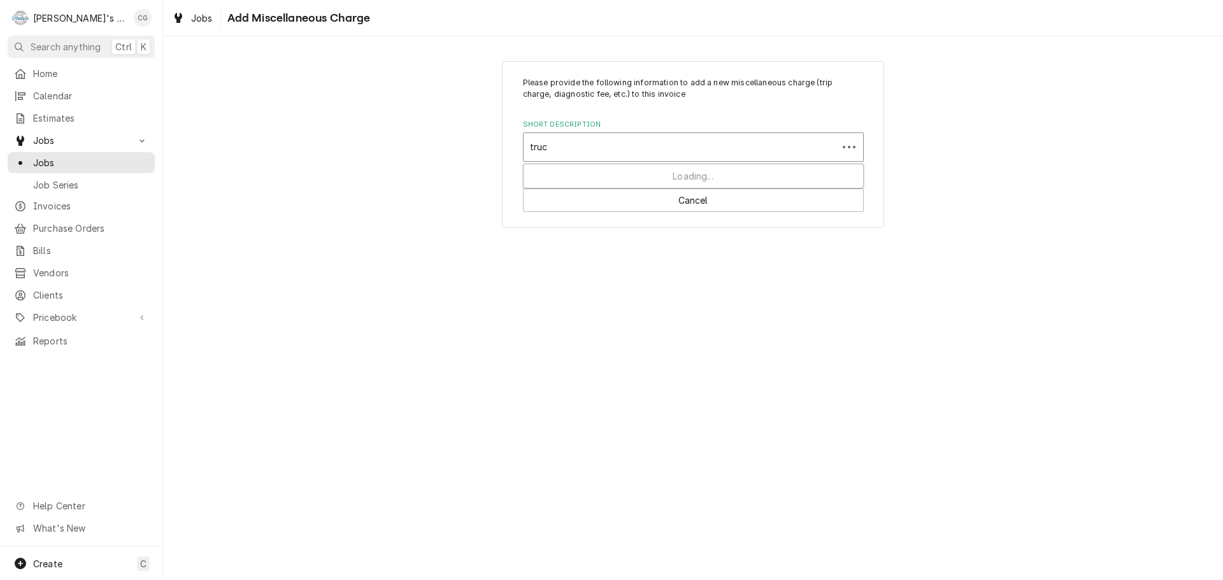
type input "truck"
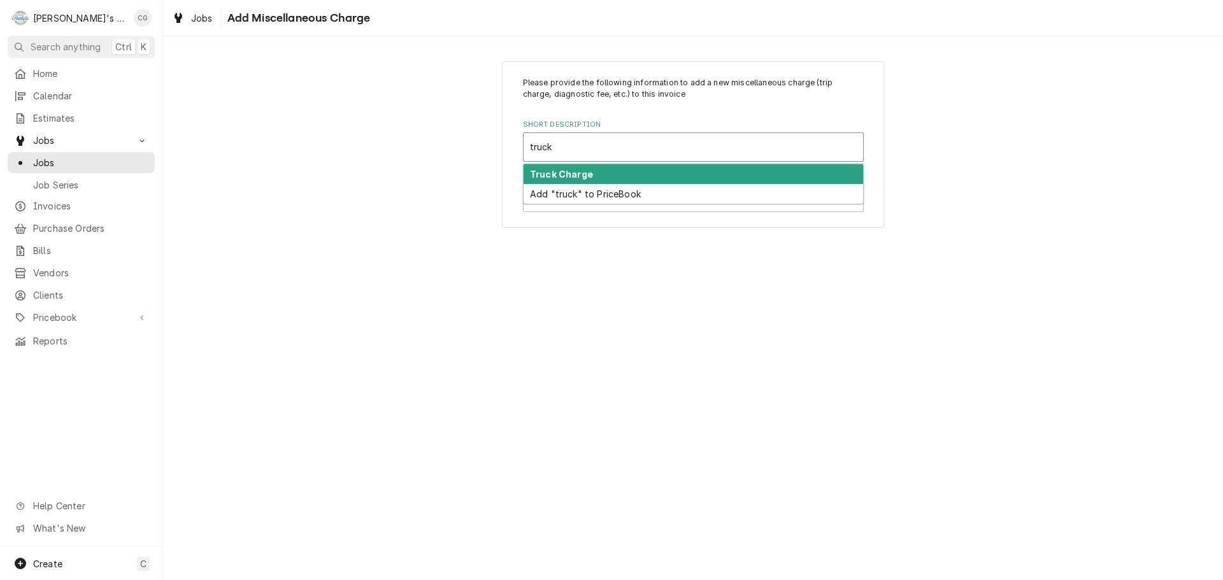
click at [683, 169] on div "Truck Charge" at bounding box center [693, 174] width 339 height 20
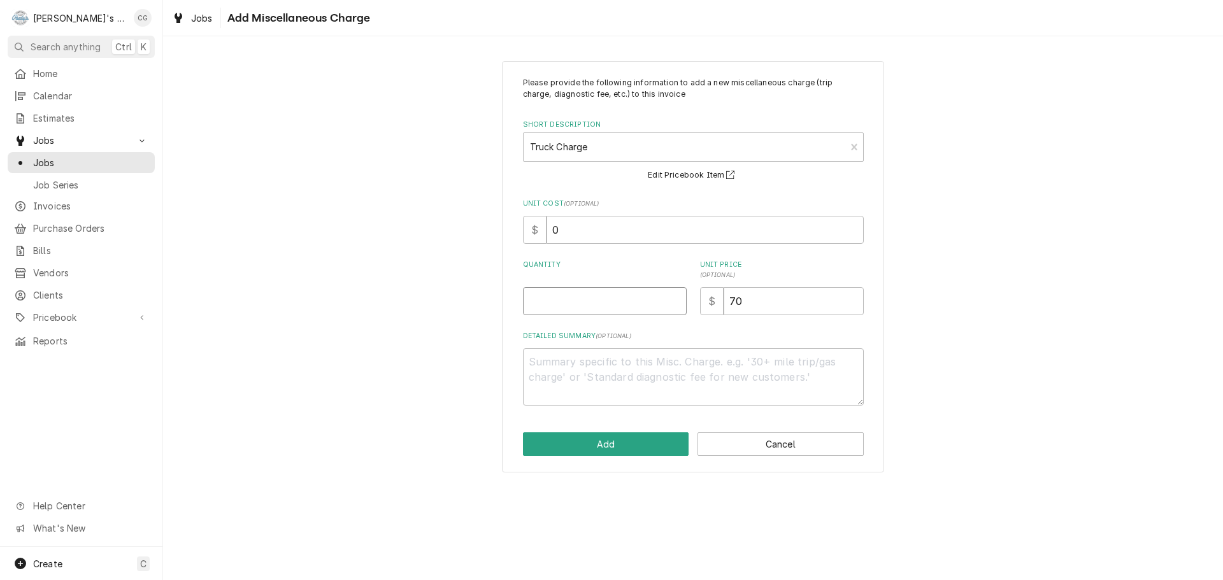
click at [612, 307] on input "Quantity" at bounding box center [605, 301] width 164 height 28
type textarea "x"
type input "1"
click at [631, 436] on button "Add" at bounding box center [606, 444] width 166 height 24
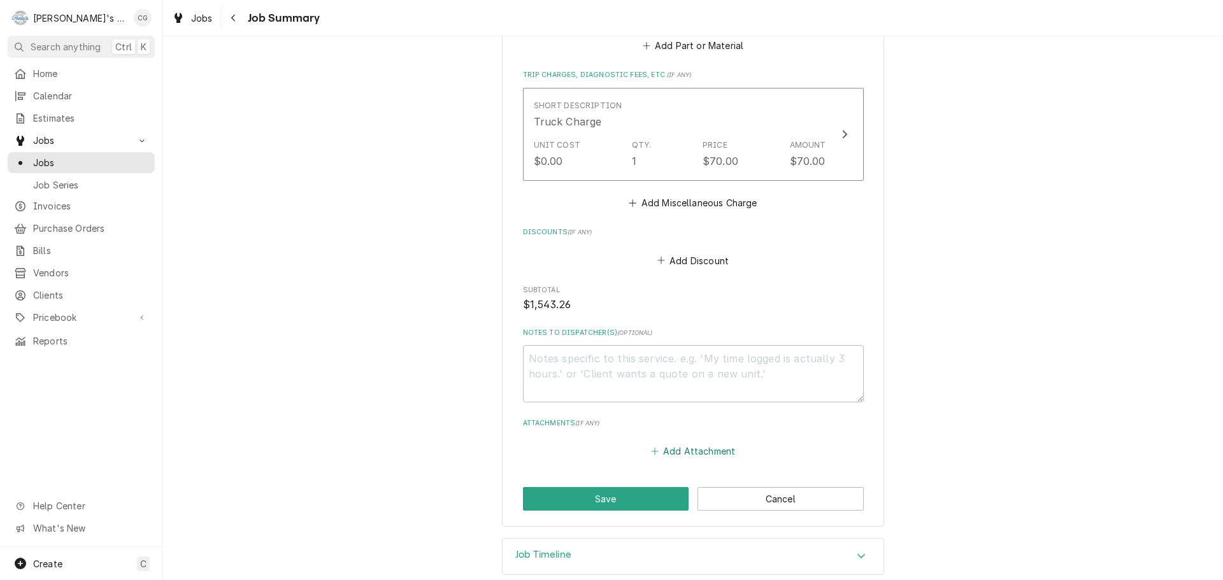
scroll to position [1480, 0]
click at [646, 485] on button "Save" at bounding box center [606, 497] width 166 height 24
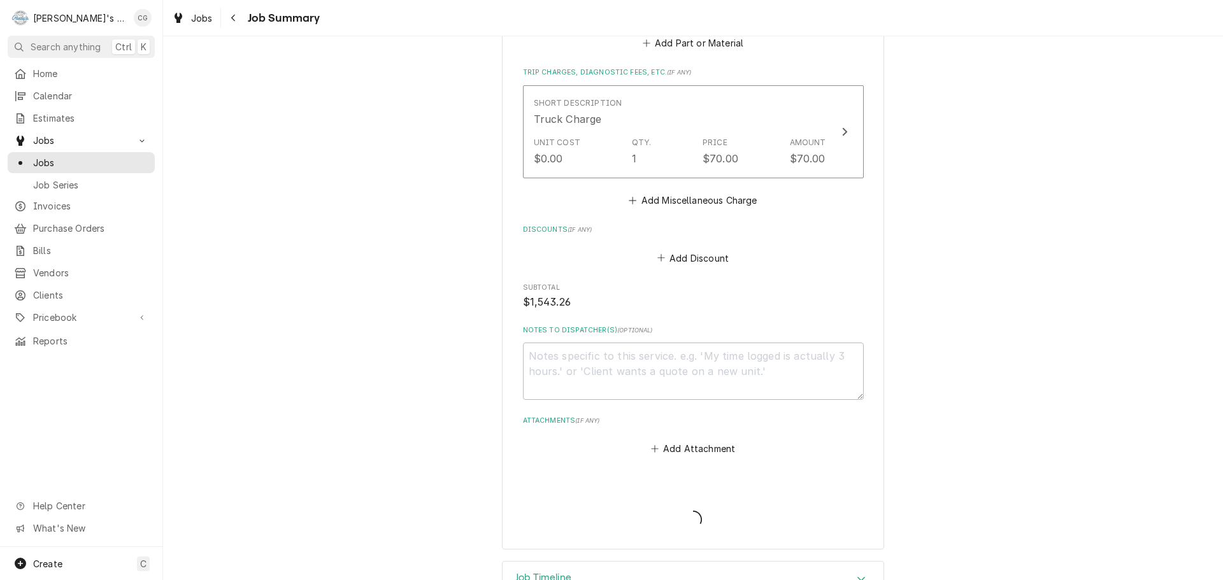
type textarea "x"
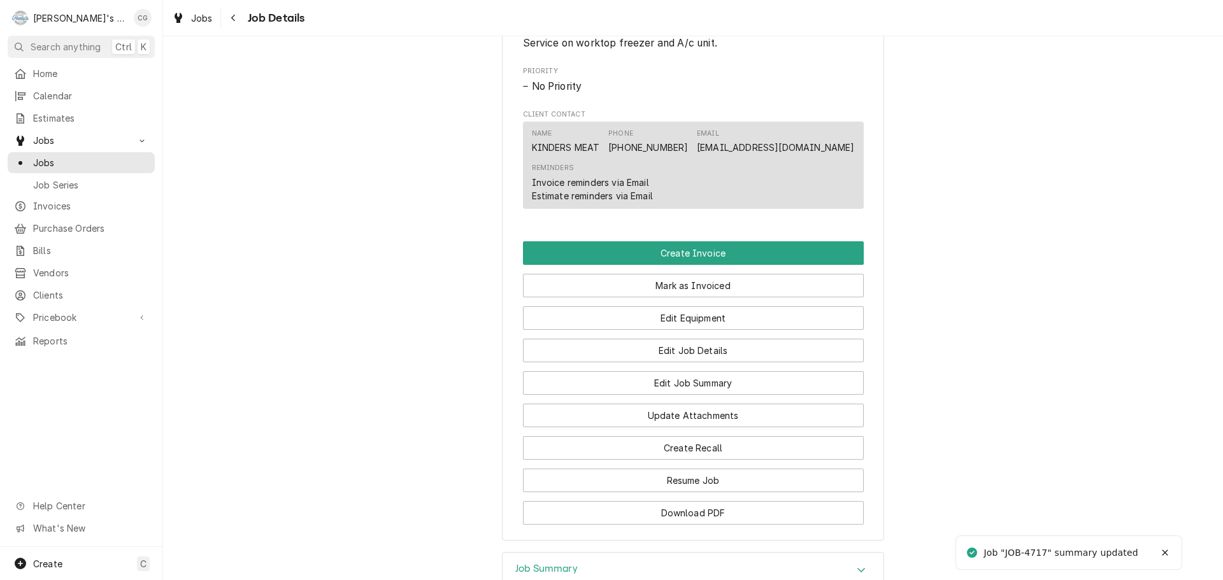
scroll to position [637, 0]
click at [713, 262] on button "Create Invoice" at bounding box center [693, 253] width 341 height 24
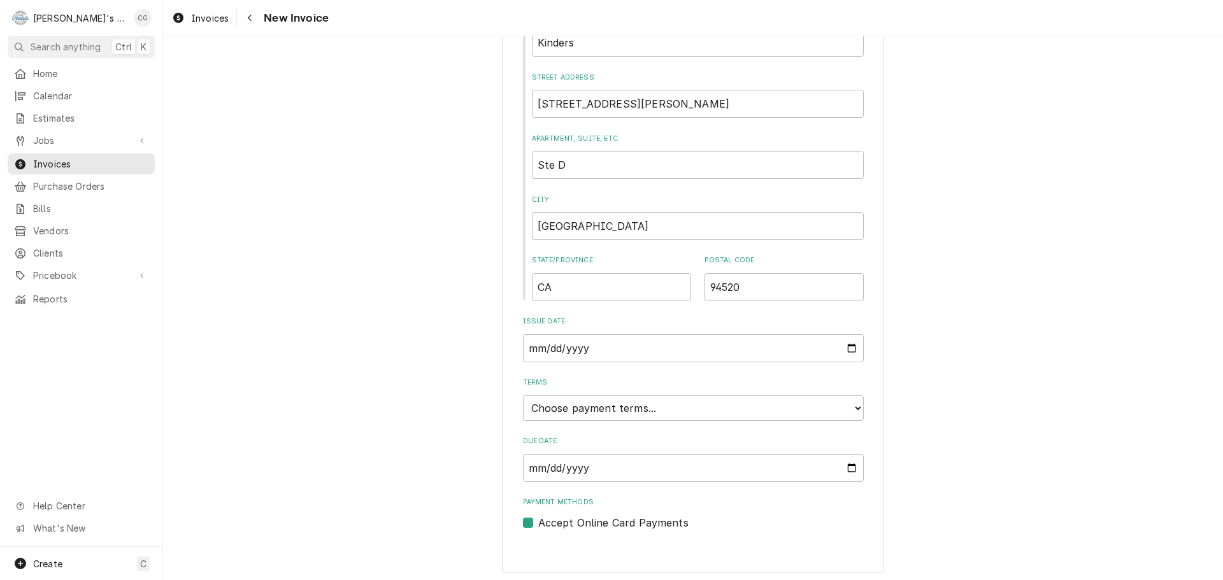
scroll to position [490, 0]
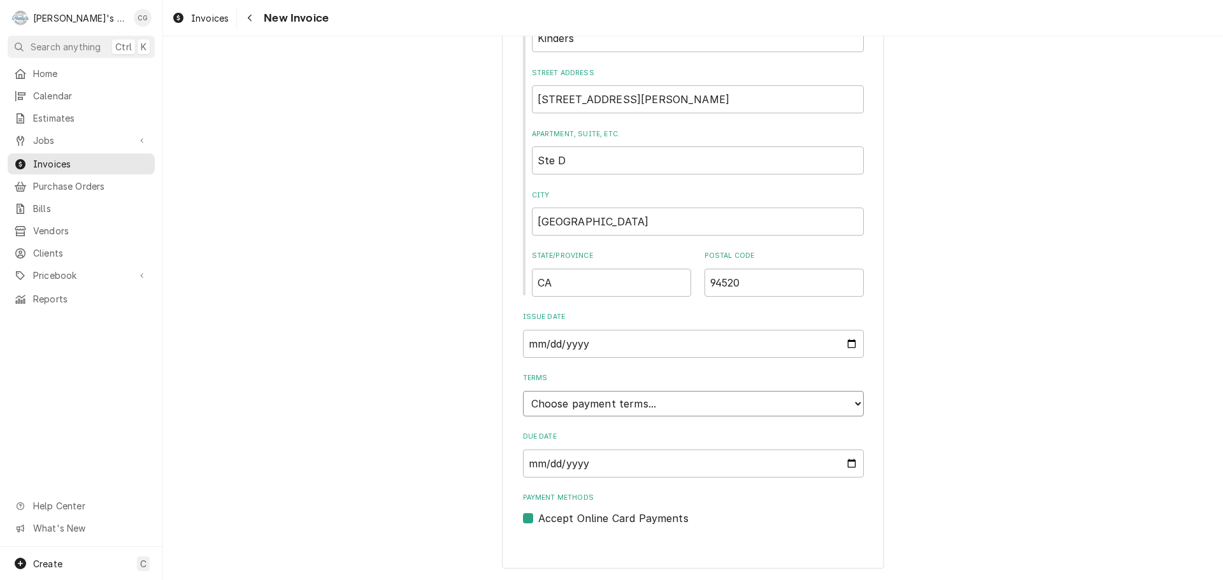
click at [684, 410] on select "Choose payment terms... Same Day Net 7 Net 14 Net 21 Net 30 Net 45 Net 60 Net 90" at bounding box center [693, 403] width 341 height 25
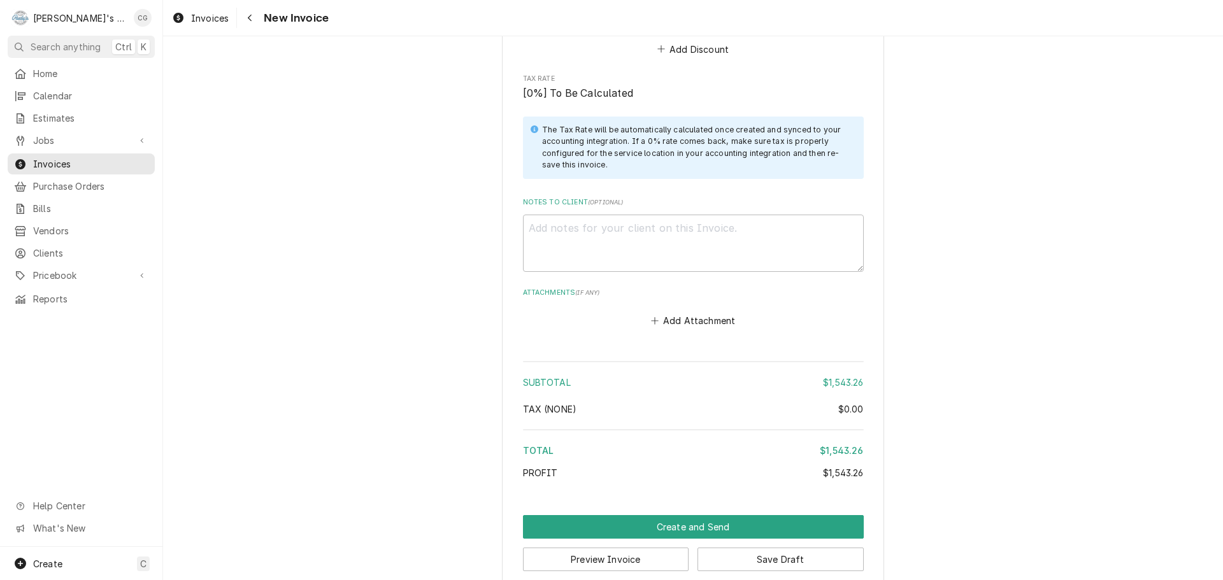
scroll to position [2661, 0]
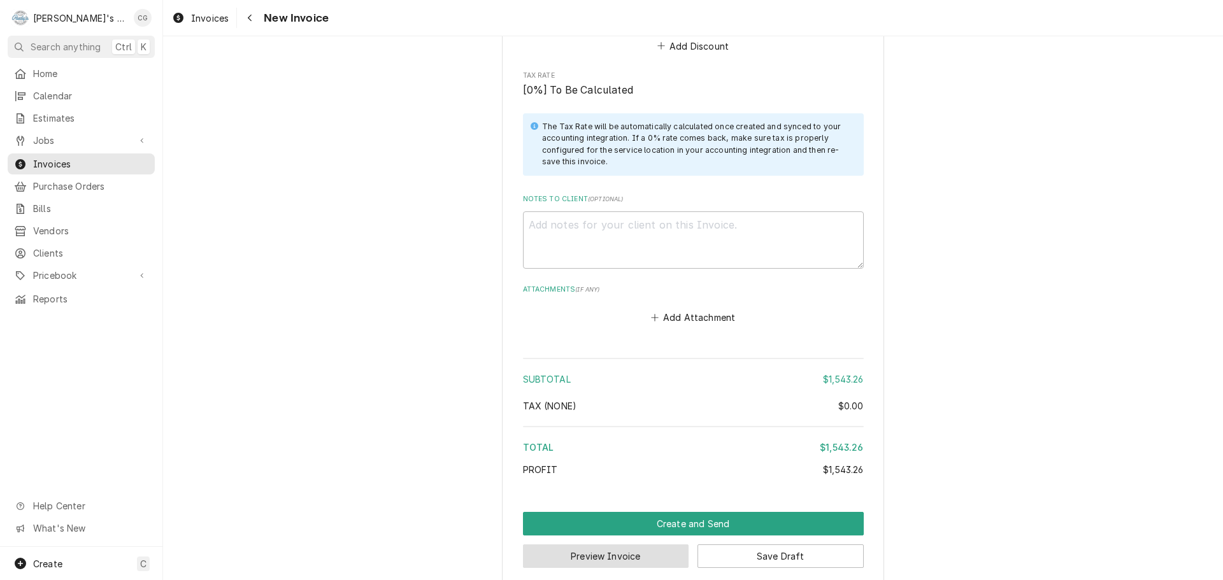
click at [602, 545] on button "Preview Invoice" at bounding box center [606, 557] width 166 height 24
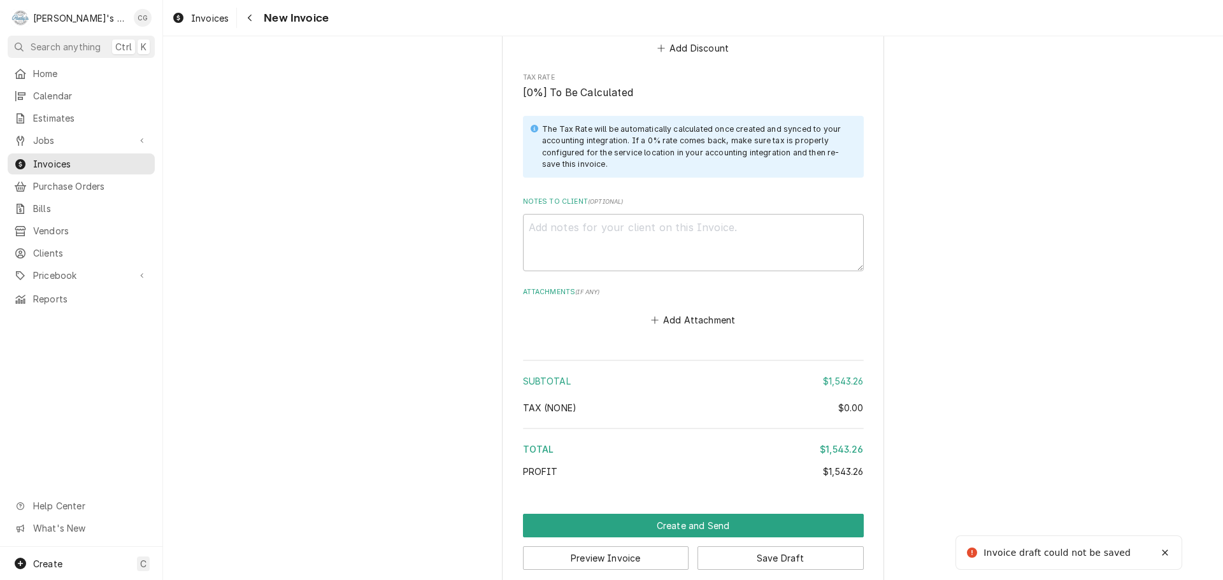
scroll to position [2755, 0]
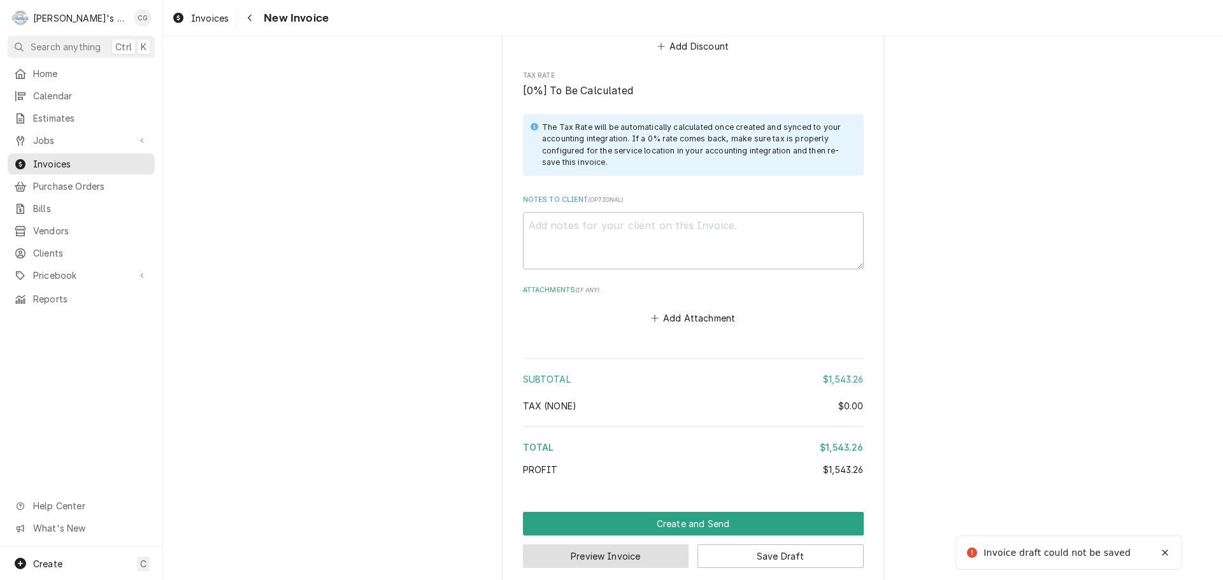
click at [609, 545] on button "Preview Invoice" at bounding box center [606, 557] width 166 height 24
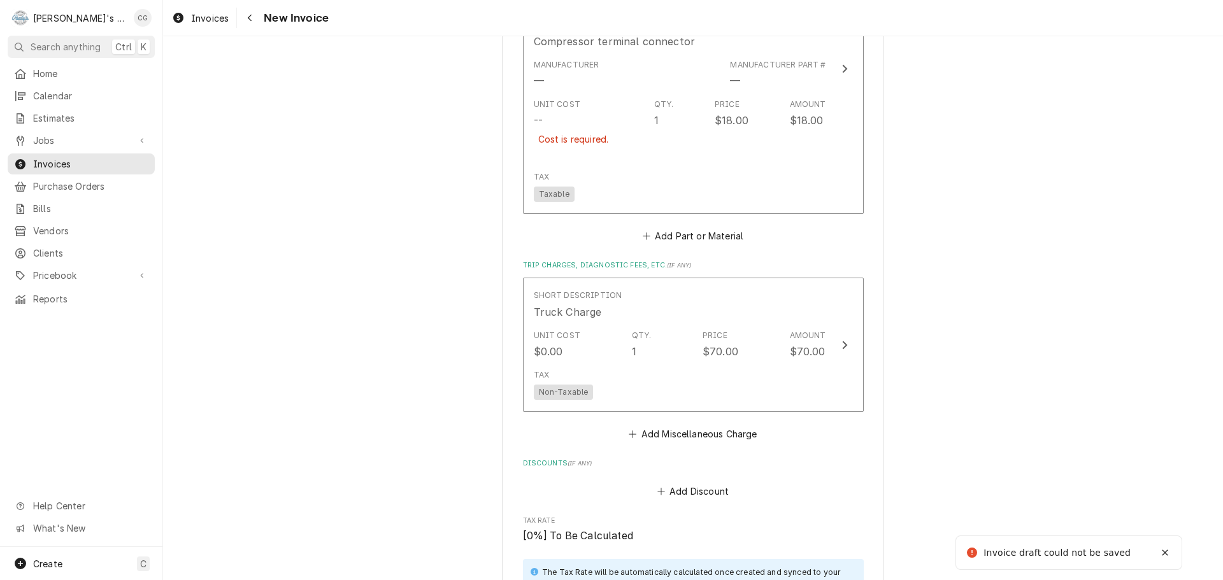
scroll to position [2246, 0]
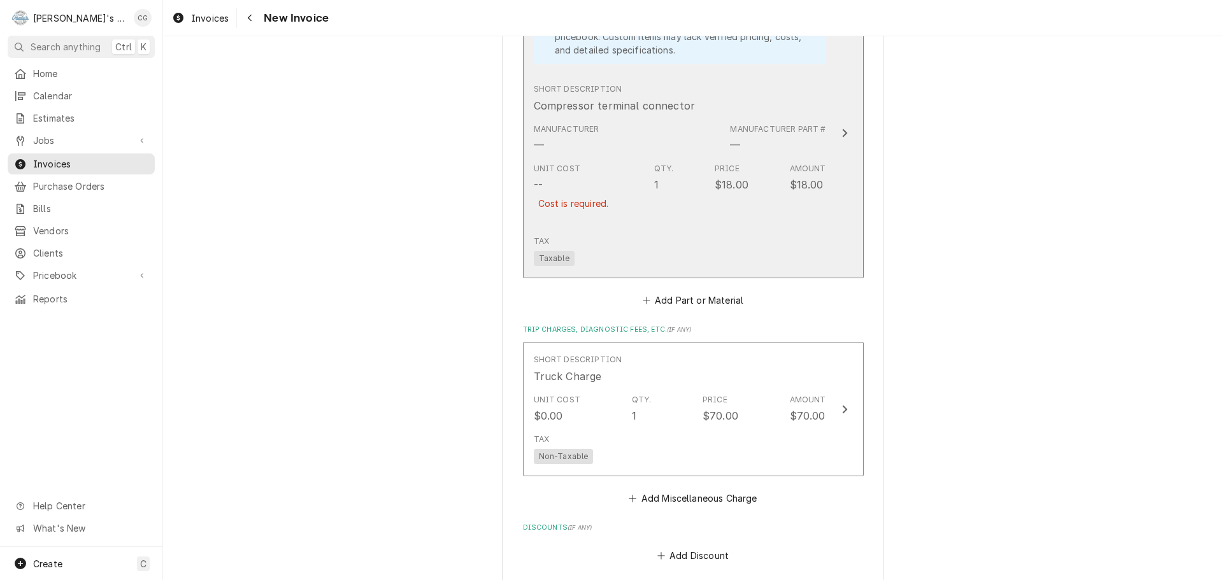
click at [592, 165] on div "Unit Cost -- Cost is required." at bounding box center [574, 194] width 80 height 62
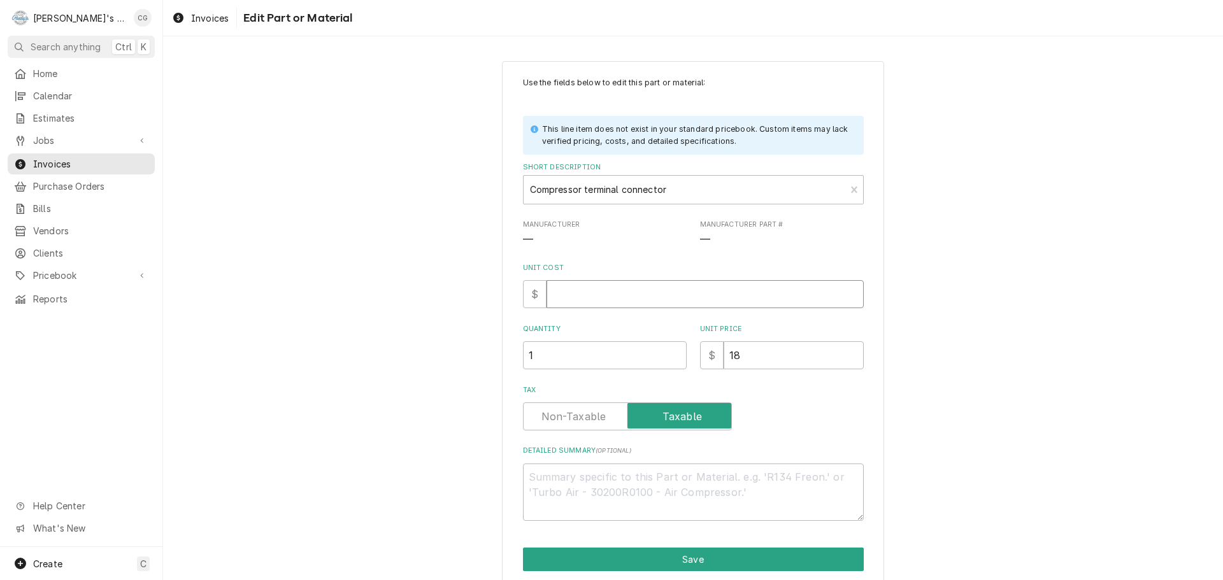
click at [608, 296] on input "Unit Cost" at bounding box center [704, 294] width 317 height 28
type textarea "x"
type input "1"
type textarea "x"
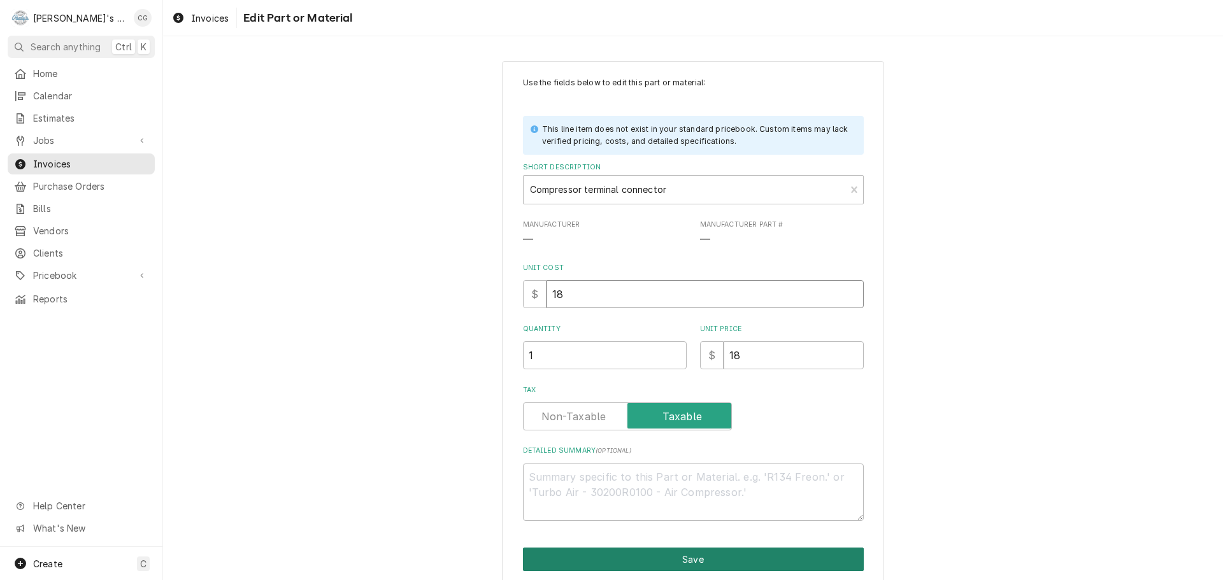
type input "18"
click at [650, 554] on button "Save" at bounding box center [693, 560] width 341 height 24
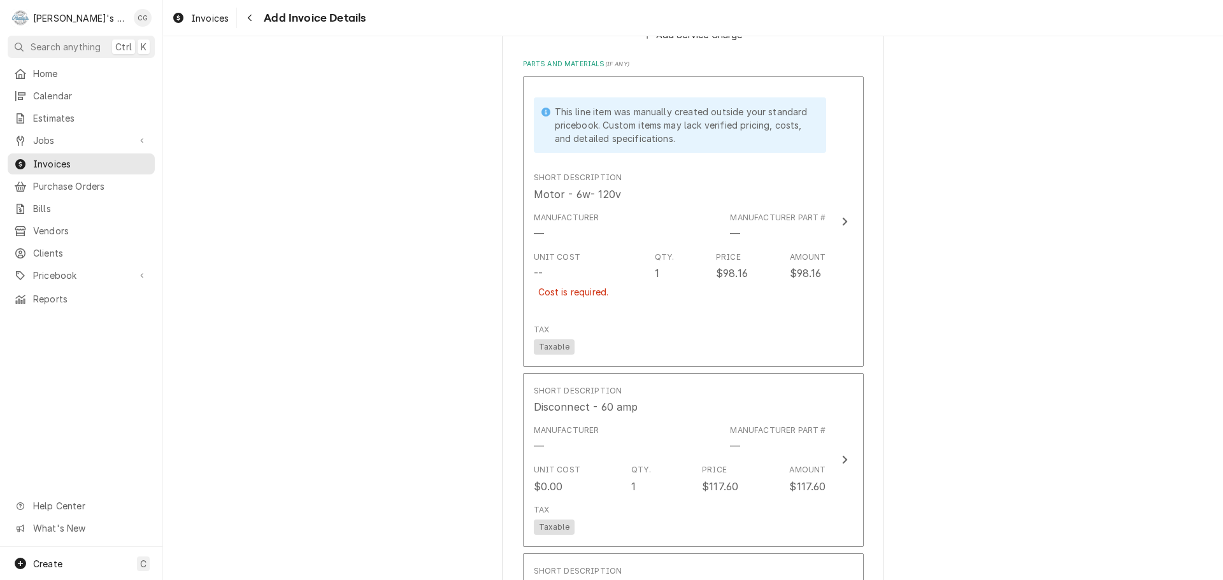
scroll to position [1466, 0]
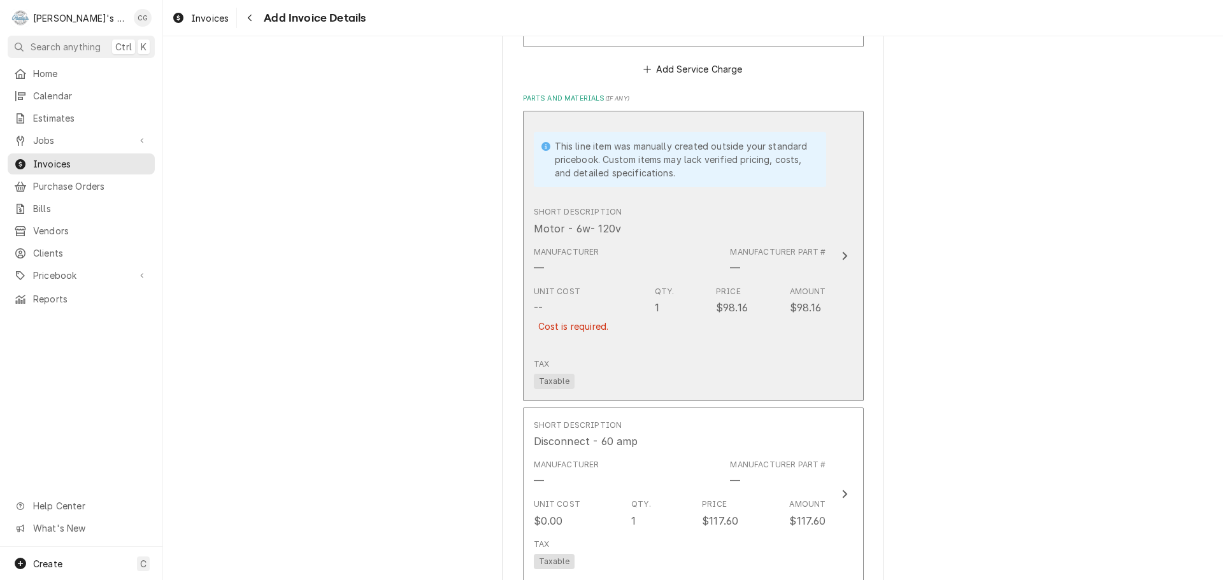
click at [613, 299] on div "Unit Cost -- Cost is required. Qty. 1 Price $98.16 Amount $98.16" at bounding box center [680, 317] width 292 height 73
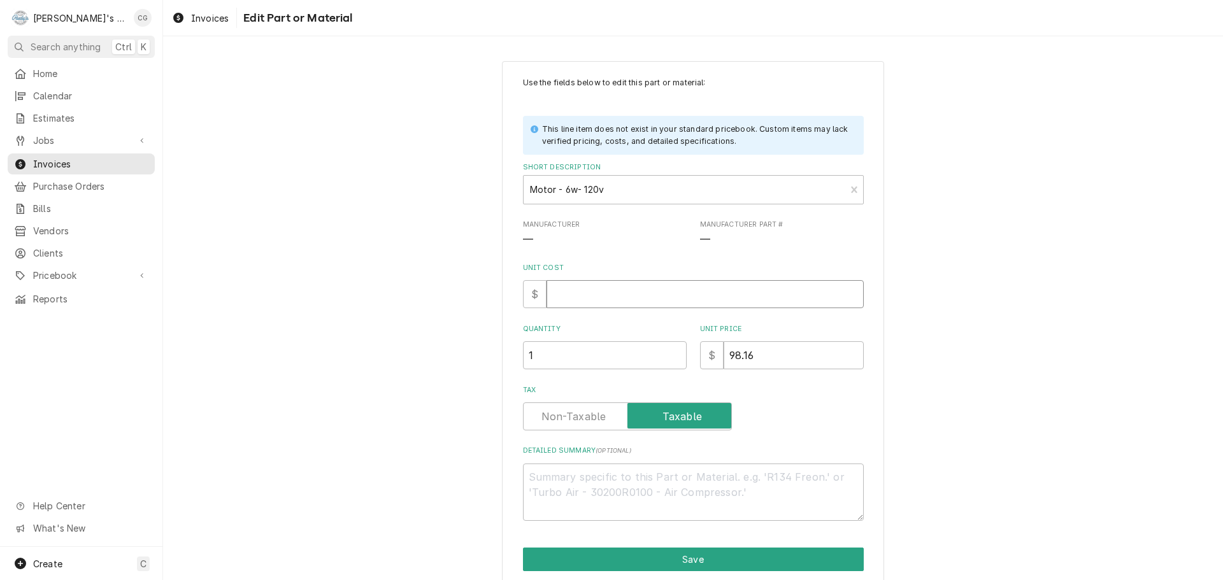
click at [621, 297] on input "Unit Cost" at bounding box center [704, 294] width 317 height 28
type textarea "x"
type input "9"
type textarea "x"
type input "98"
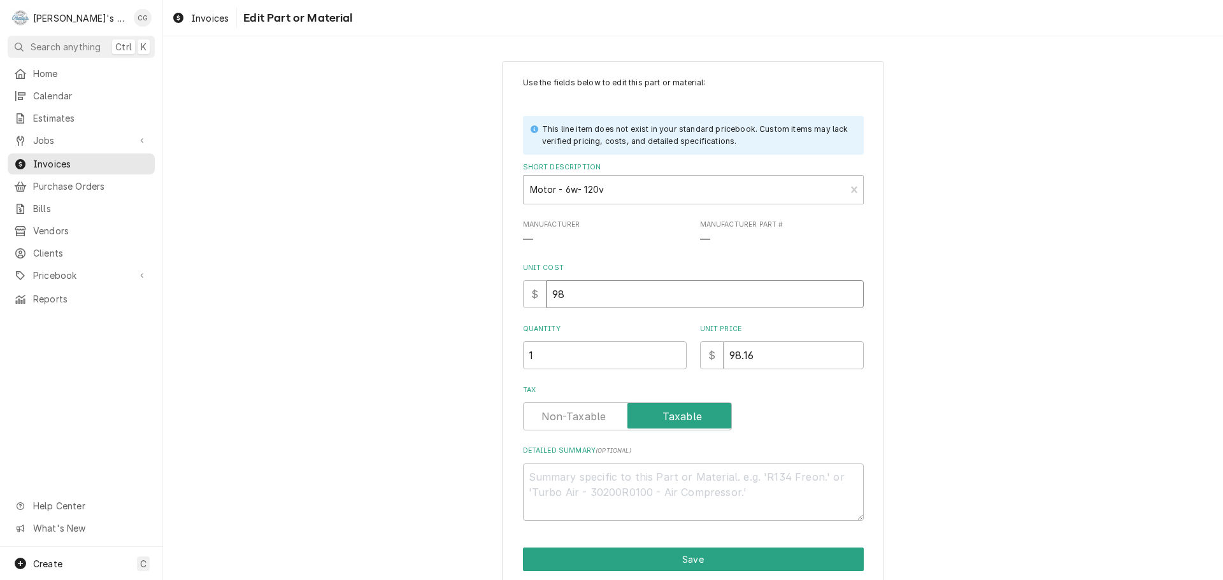
type textarea "x"
type input "98.1"
type textarea "x"
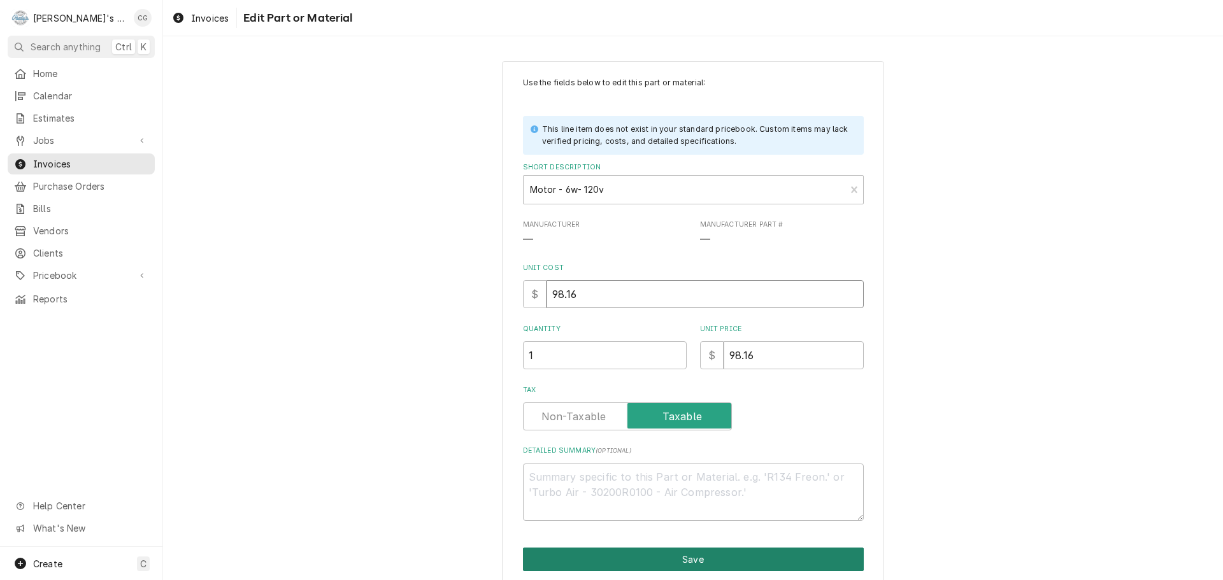
type input "98.16"
click at [716, 562] on button "Save" at bounding box center [693, 560] width 341 height 24
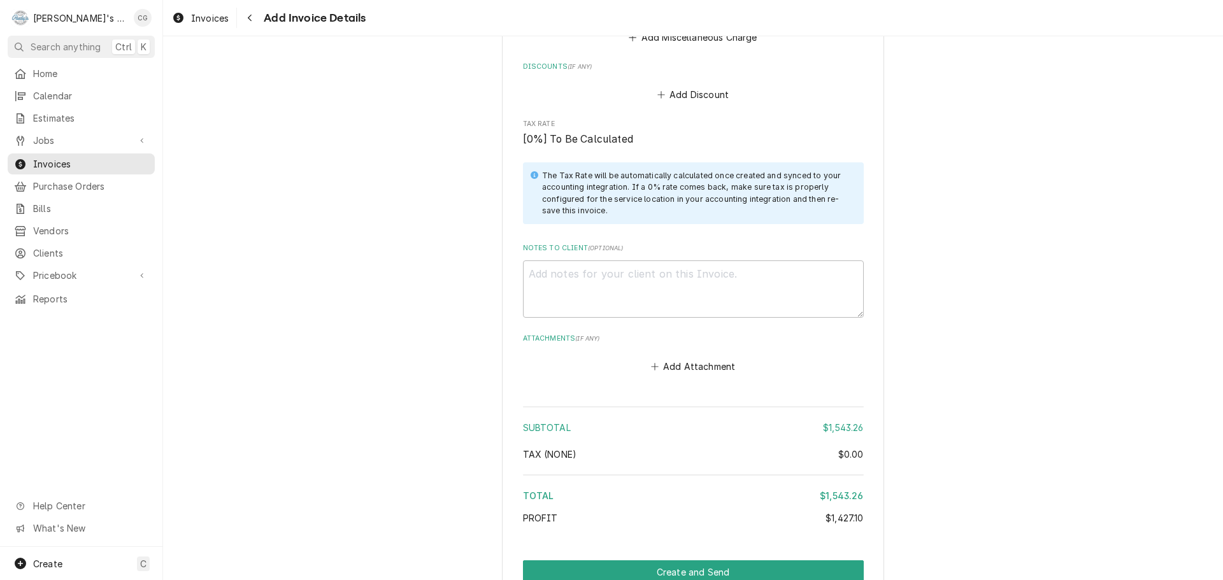
scroll to position [2755, 0]
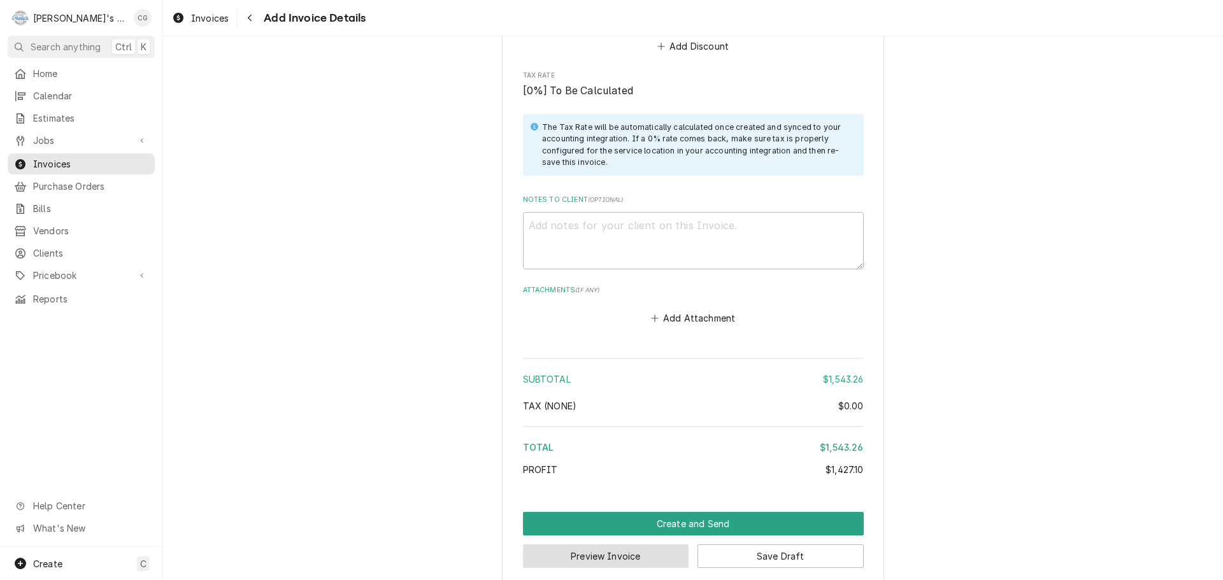
click at [593, 545] on button "Preview Invoice" at bounding box center [606, 557] width 166 height 24
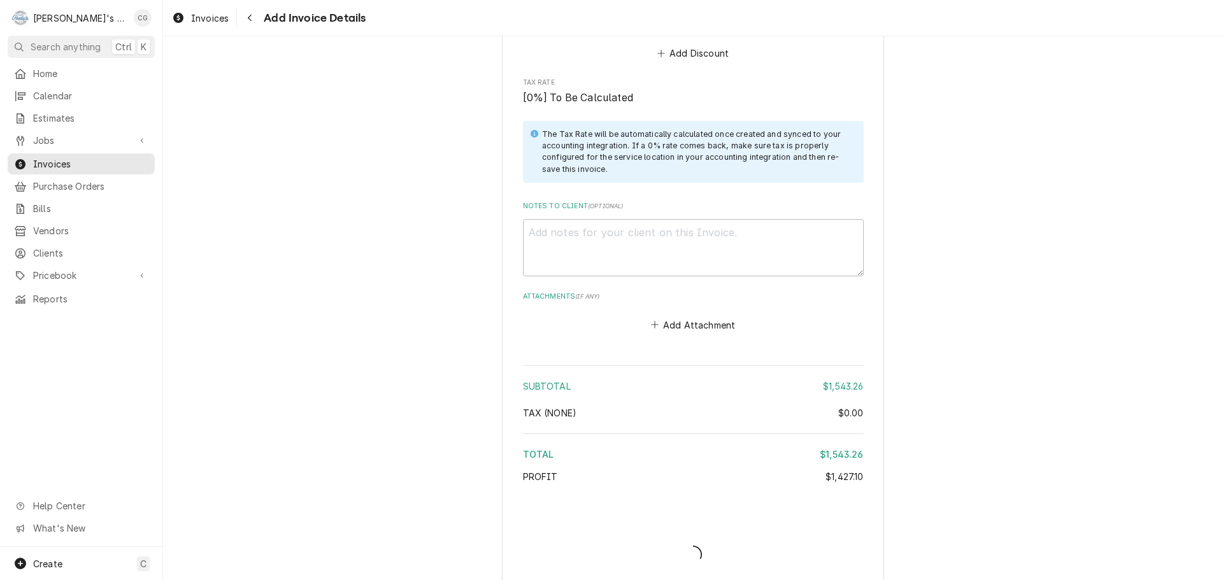
type textarea "x"
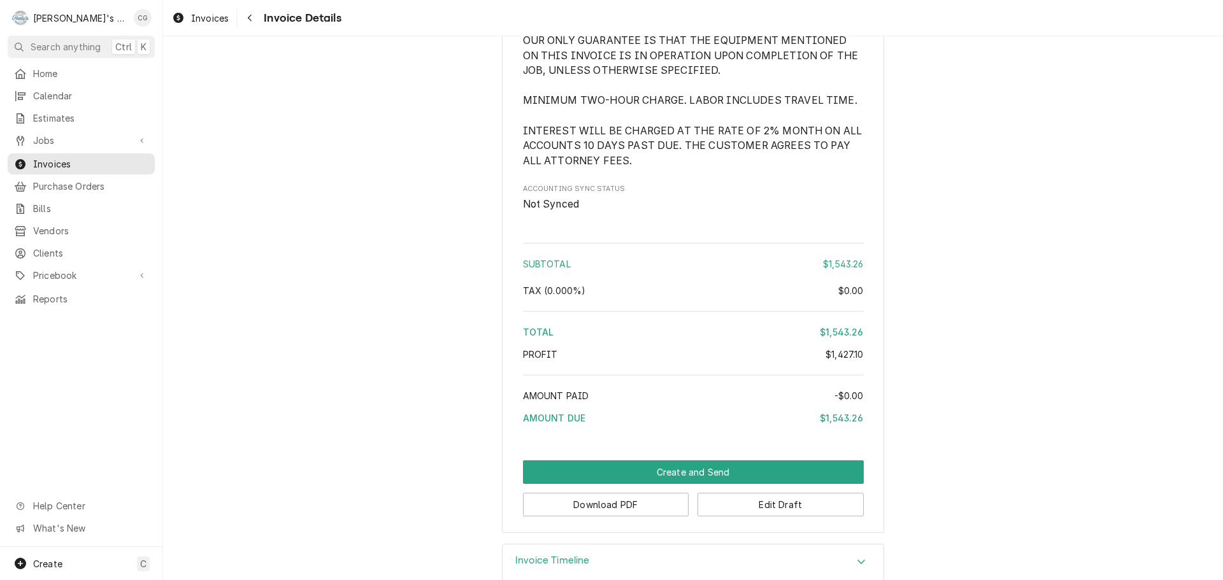
scroll to position [2165, 0]
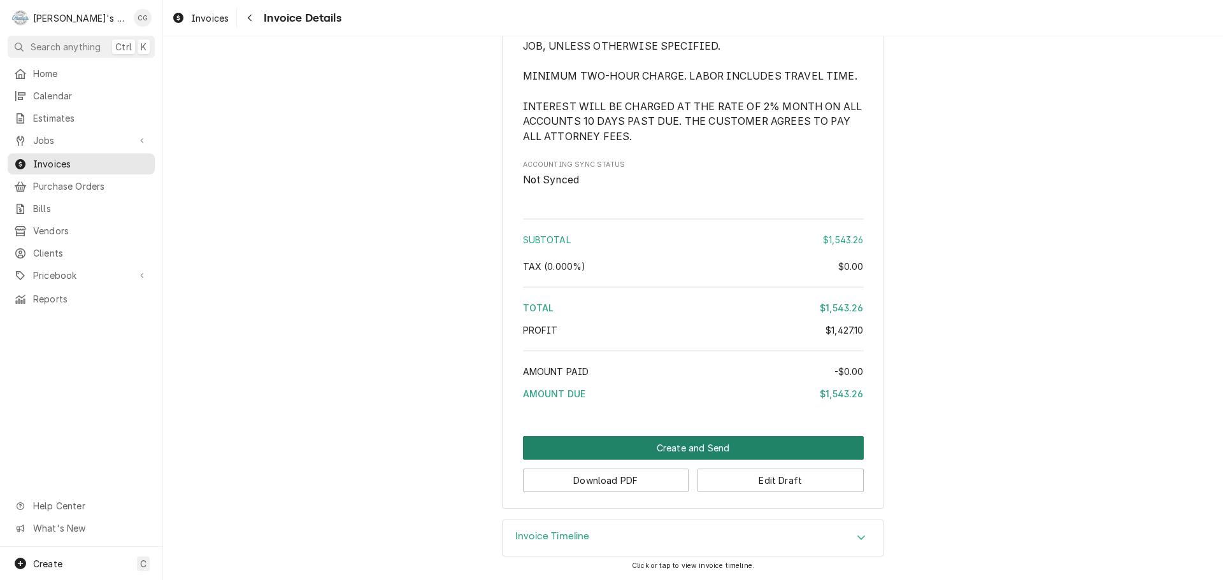
click at [720, 445] on button "Create and Send" at bounding box center [693, 448] width 341 height 24
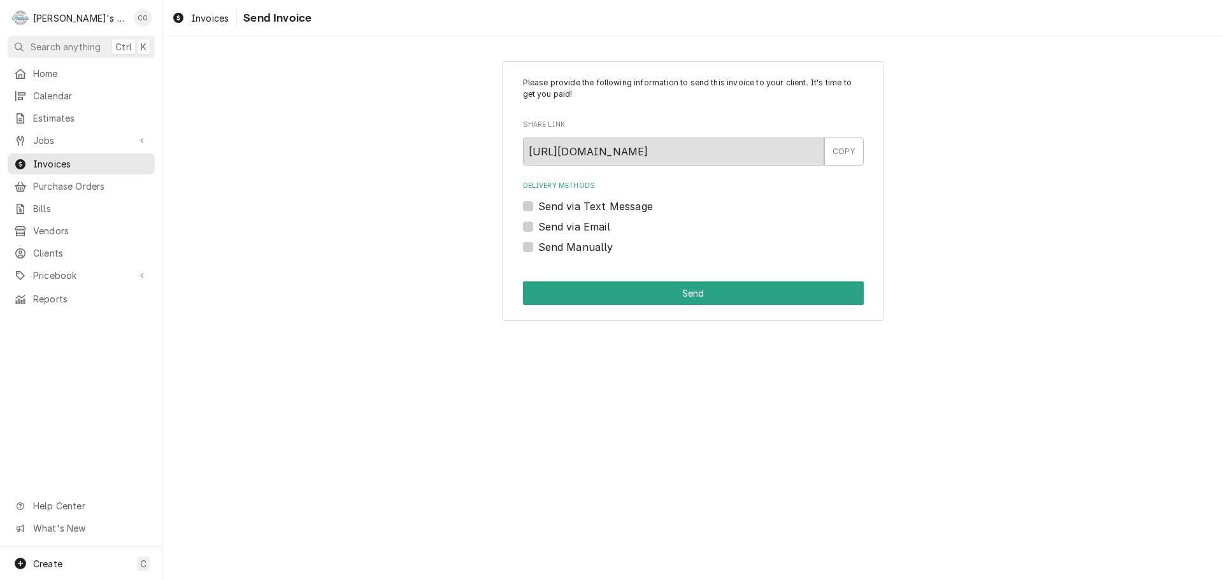
click at [538, 224] on label "Send via Email" at bounding box center [574, 226] width 72 height 15
click at [538, 224] on input "Send via Email" at bounding box center [708, 233] width 341 height 28
checkbox input "true"
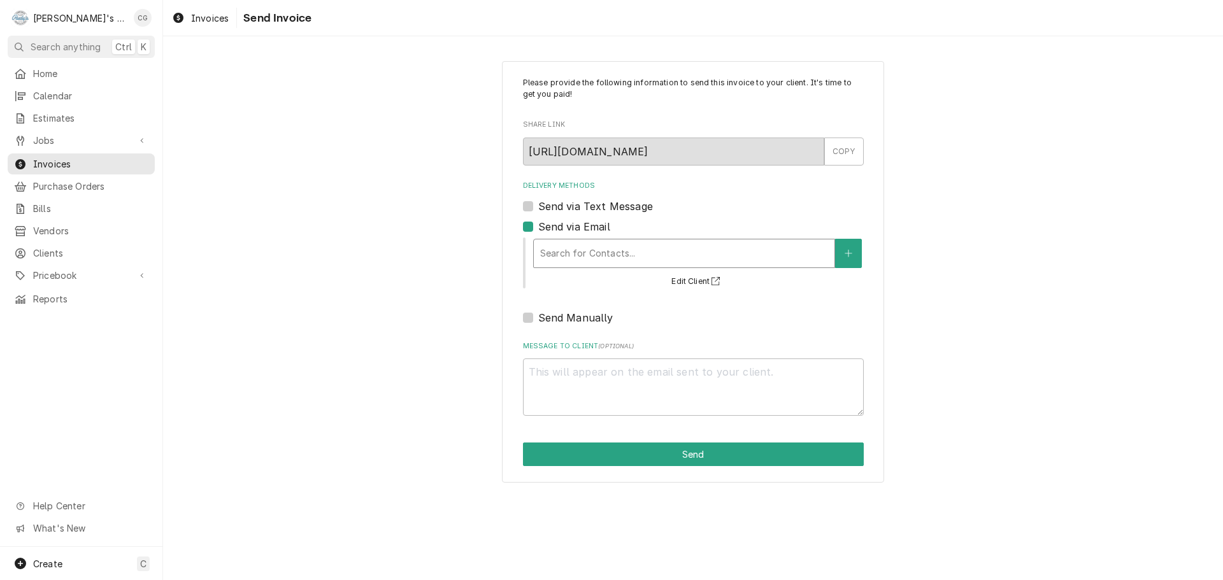
click at [560, 253] on div "Delivery Methods" at bounding box center [684, 253] width 288 height 23
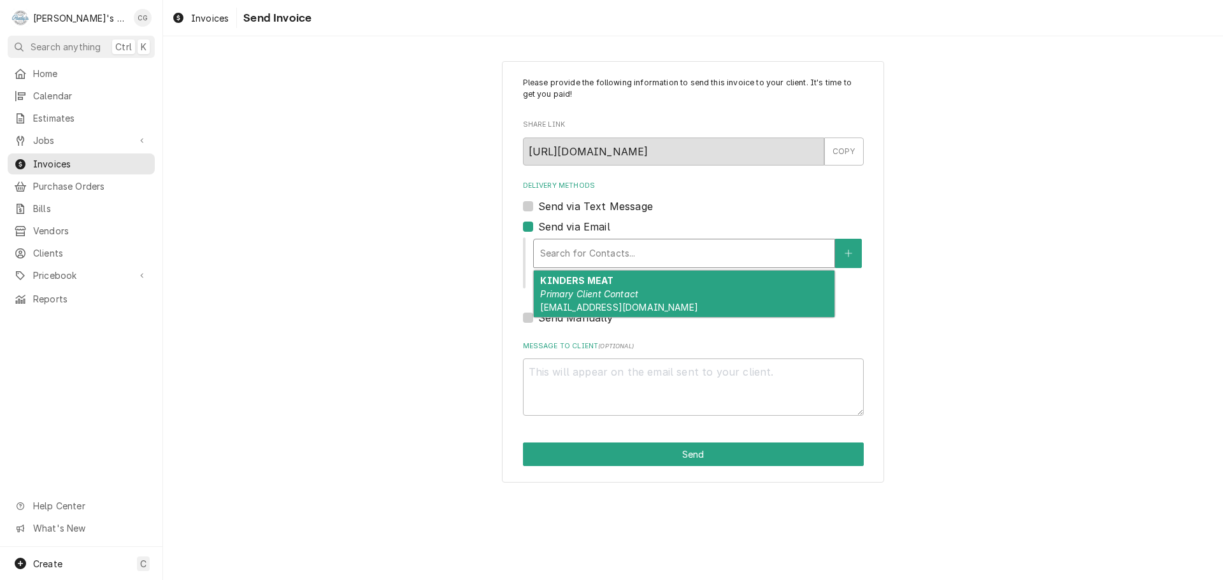
click at [587, 281] on strong "KINDERS MEAT" at bounding box center [576, 280] width 73 height 11
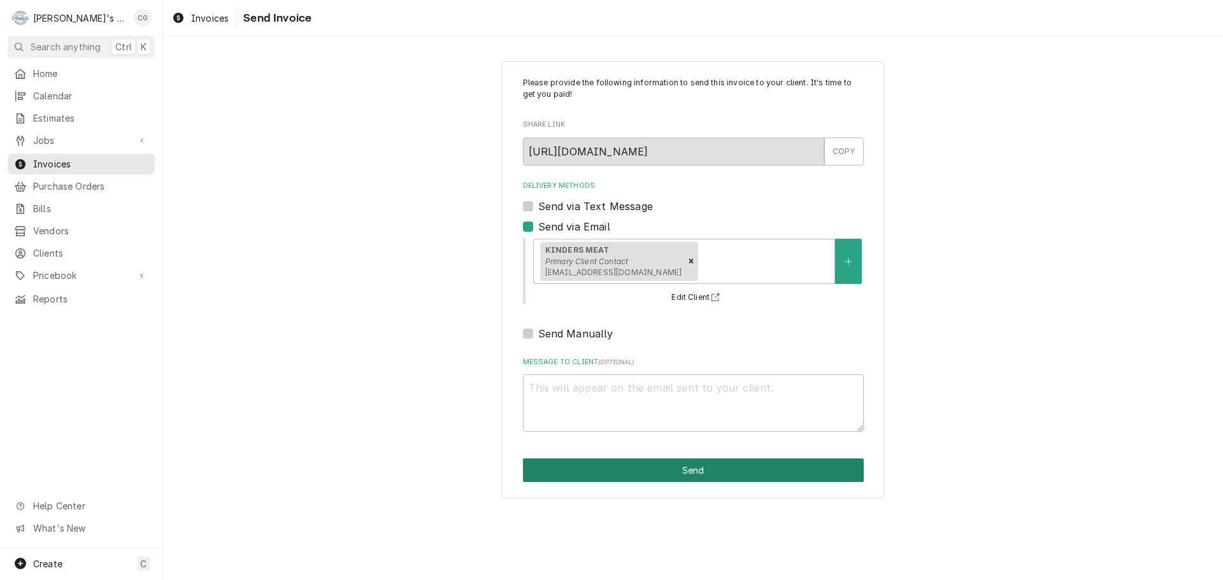
click at [693, 471] on button "Send" at bounding box center [693, 471] width 341 height 24
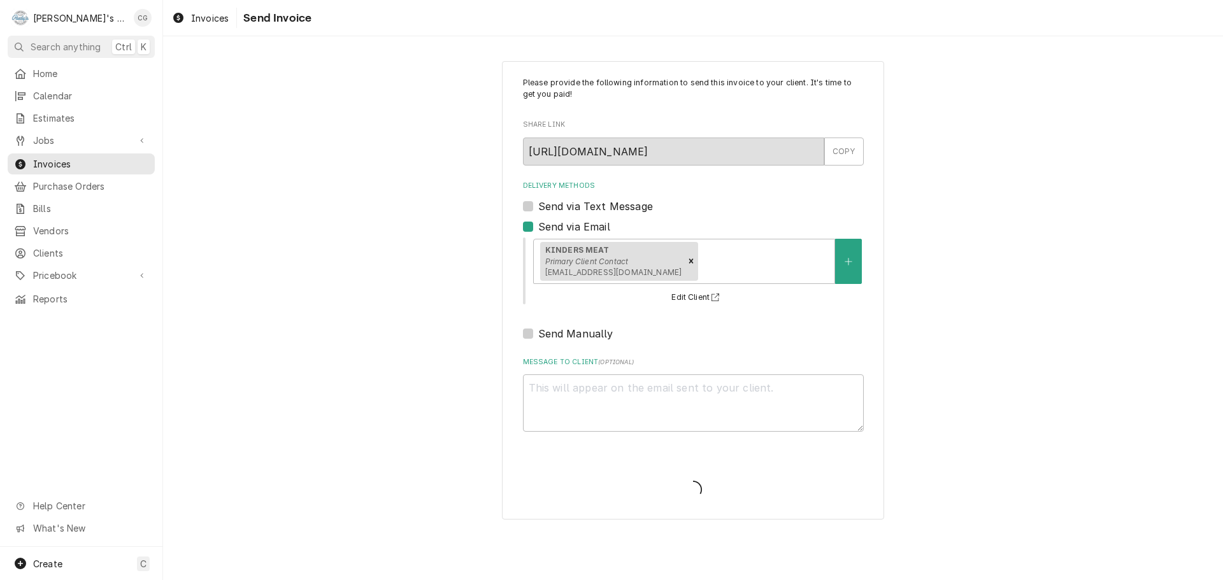
type textarea "x"
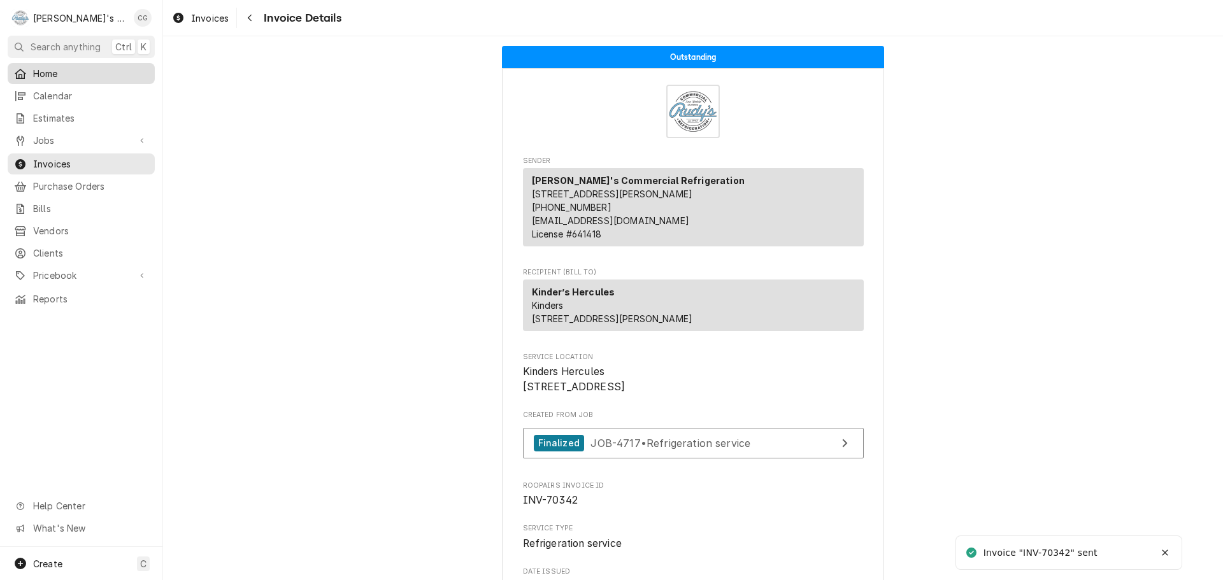
drag, startPoint x: 0, startPoint y: 0, endPoint x: 85, endPoint y: 66, distance: 107.6
click at [85, 67] on span "Home" at bounding box center [90, 73] width 115 height 13
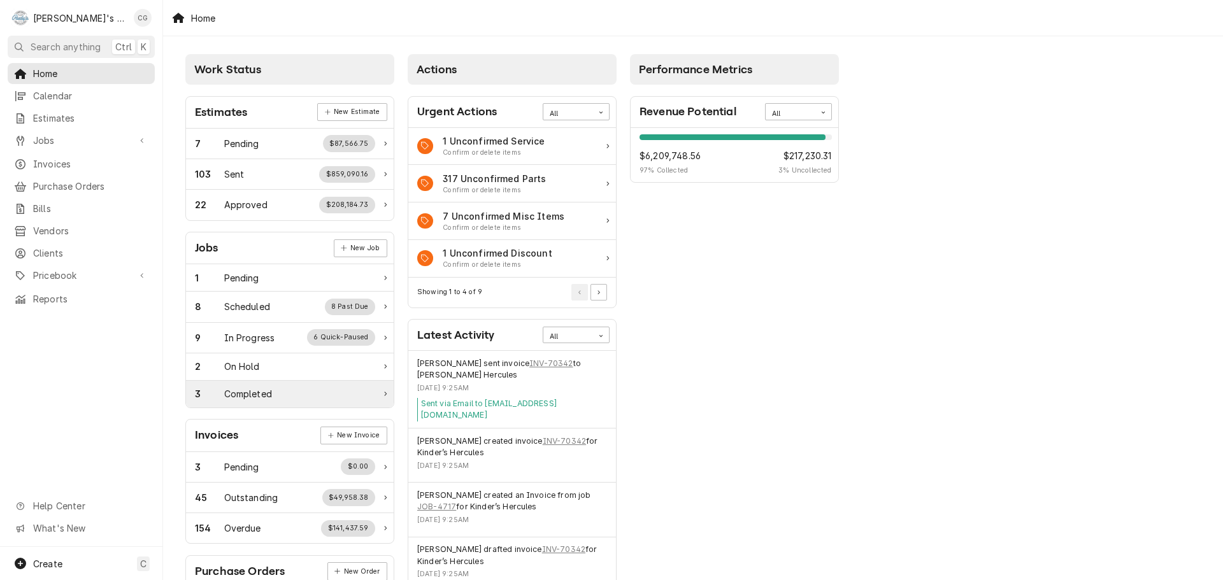
click at [248, 395] on div "Completed" at bounding box center [248, 393] width 48 height 13
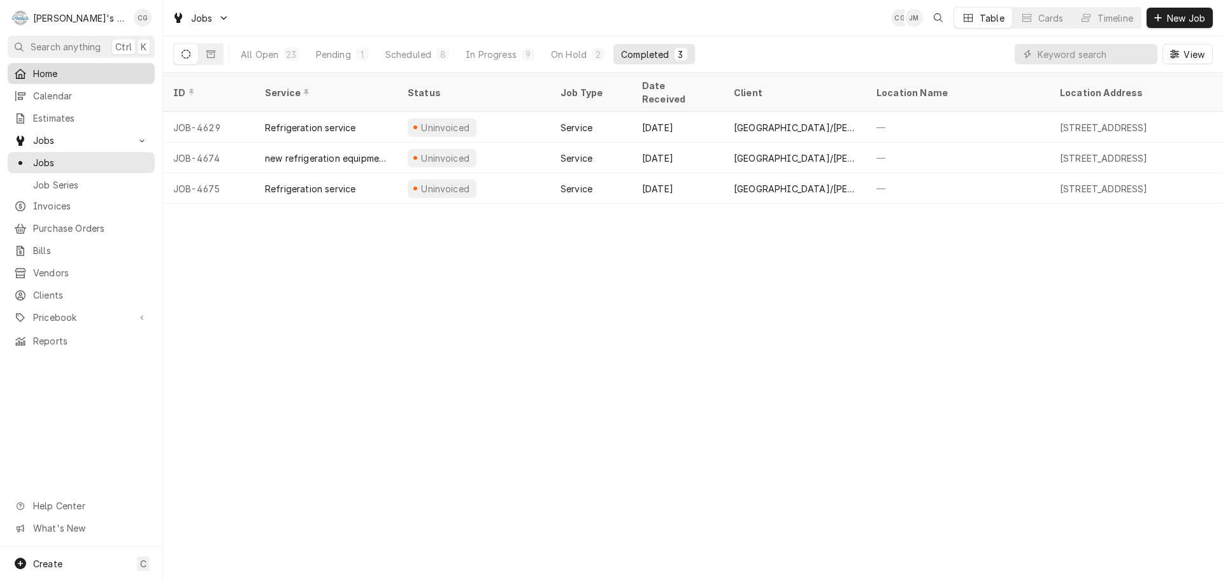
click at [108, 71] on span "Home" at bounding box center [90, 73] width 115 height 13
